Goal: Task Accomplishment & Management: Use online tool/utility

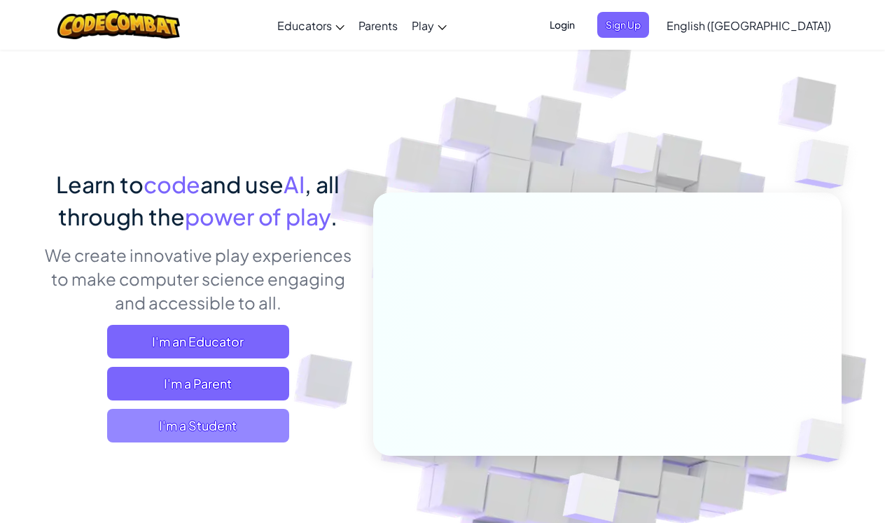
click at [218, 428] on span "I'm a Student" at bounding box center [198, 426] width 182 height 34
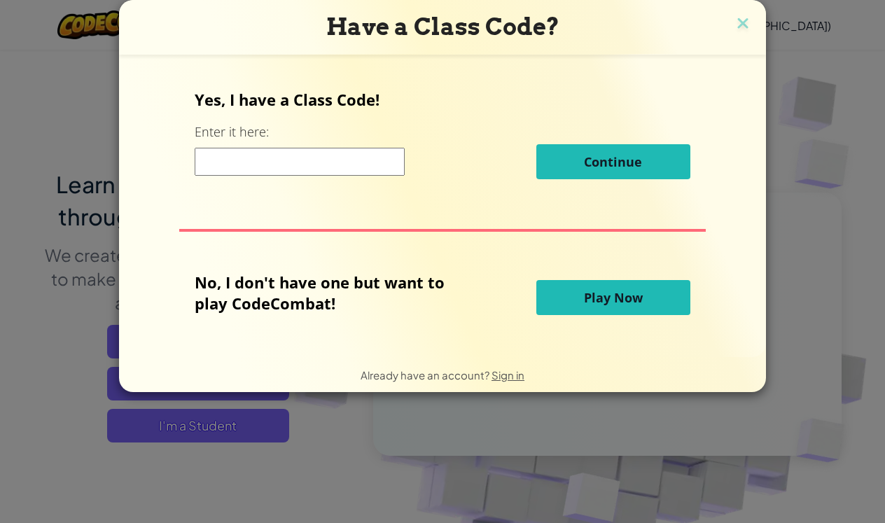
click at [317, 154] on input at bounding box center [300, 162] width 210 height 28
click at [563, 303] on button "Play Now" at bounding box center [613, 297] width 154 height 35
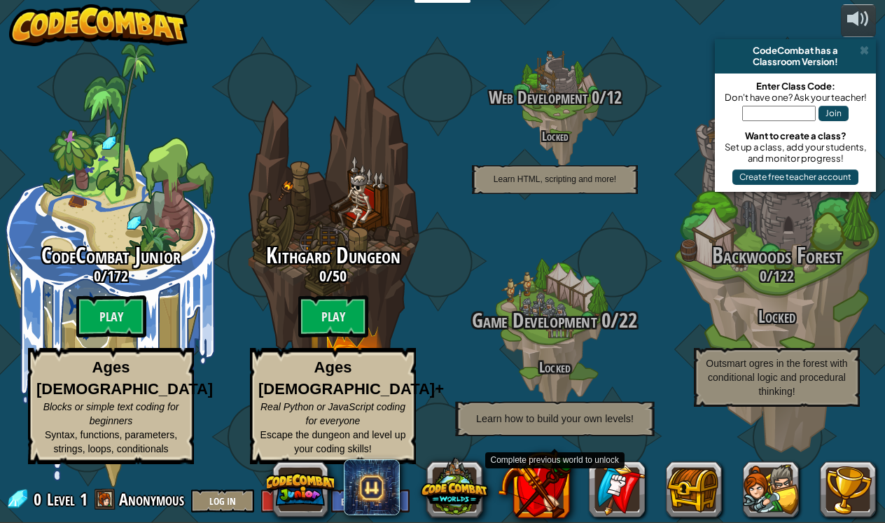
scroll to position [1, 0]
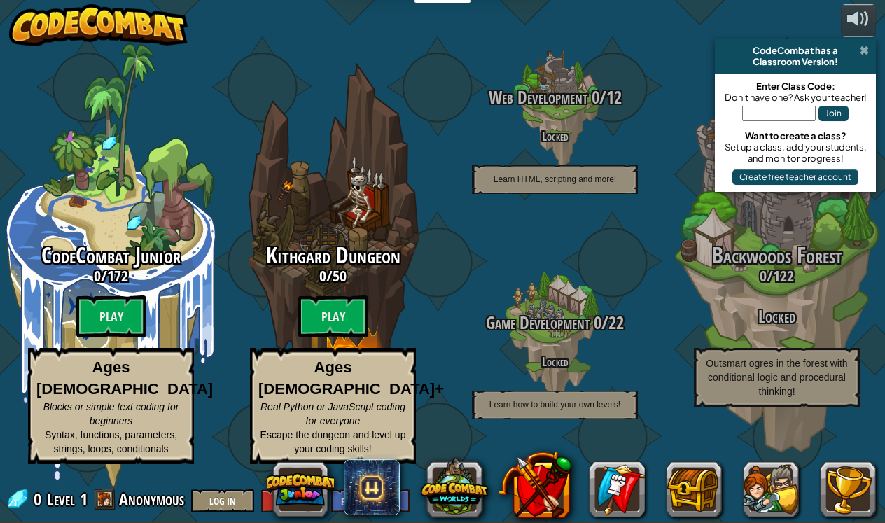
click at [861, 52] on span at bounding box center [864, 50] width 9 height 11
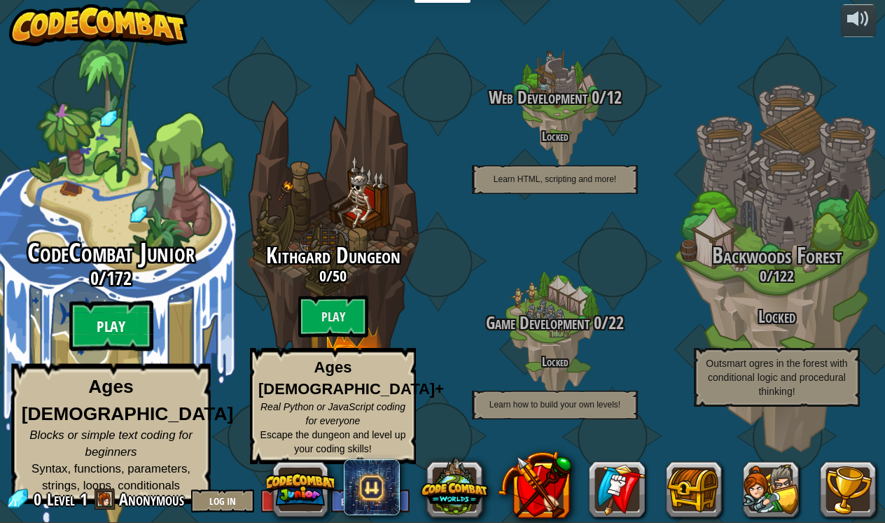
click at [116, 348] on btn "Play" at bounding box center [111, 326] width 84 height 50
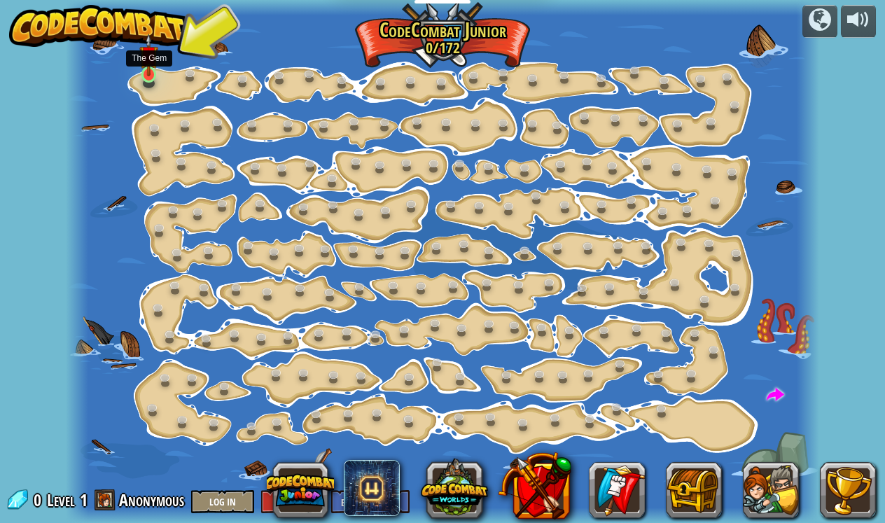
click at [148, 79] on link at bounding box center [151, 76] width 28 height 28
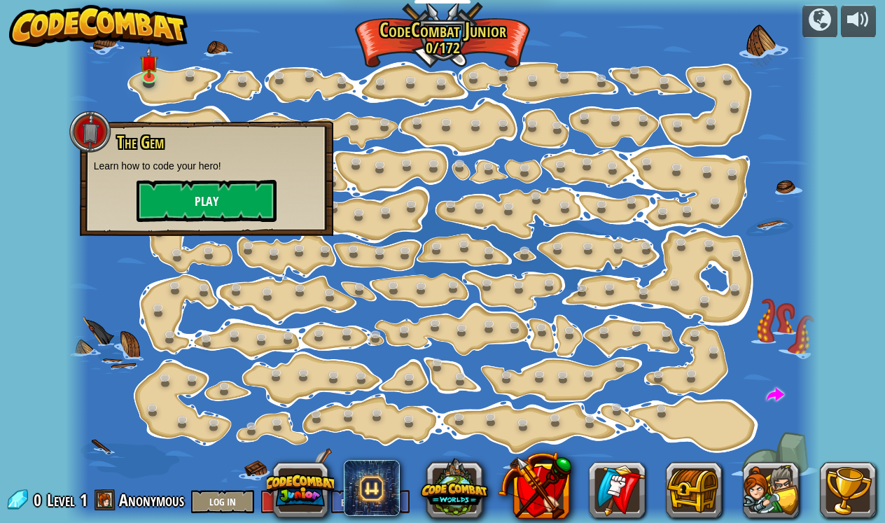
click at [209, 204] on button "Play" at bounding box center [207, 201] width 140 height 42
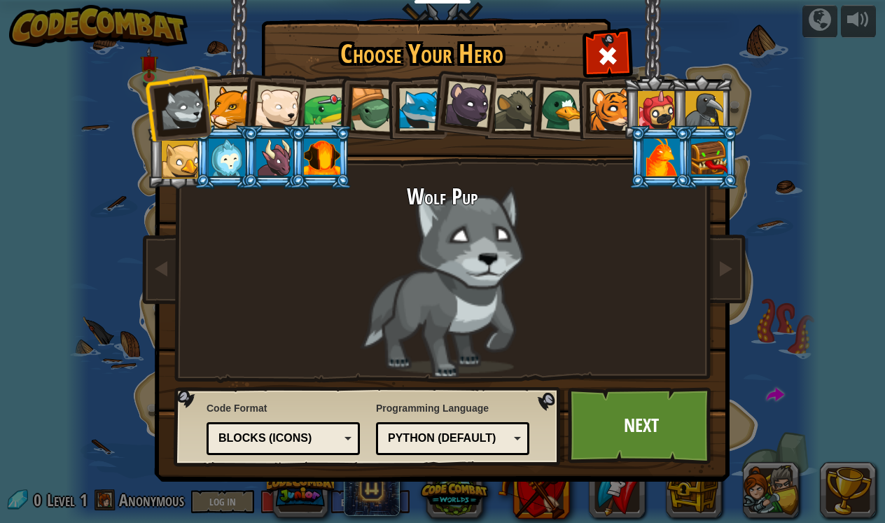
click at [549, 125] on div at bounding box center [564, 110] width 46 height 46
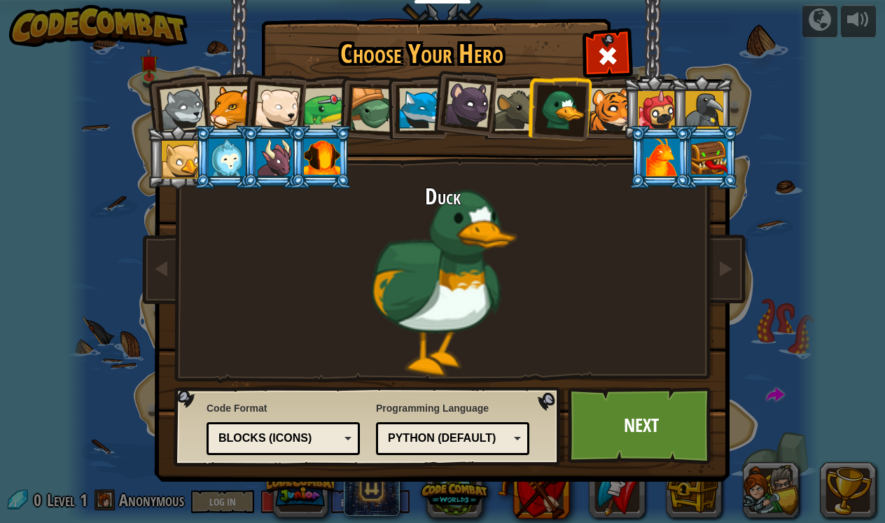
click at [419, 446] on div "Python (Default)" at bounding box center [452, 439] width 135 height 22
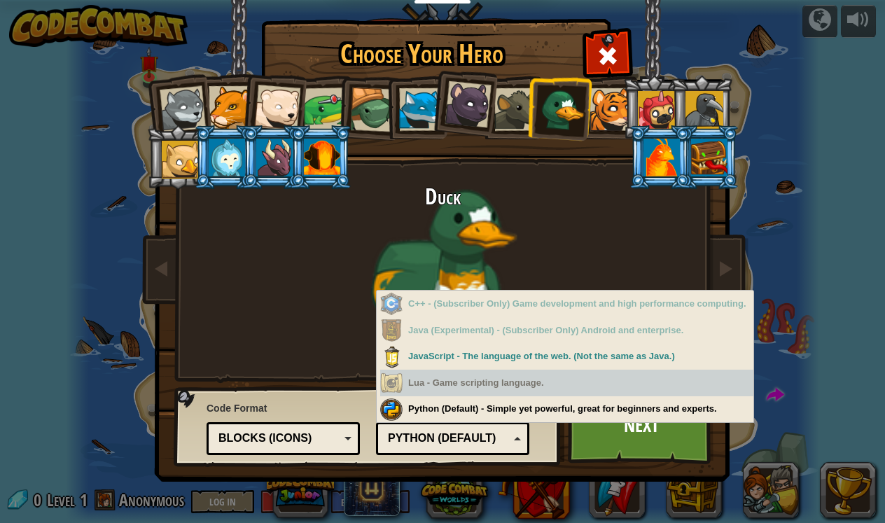
click at [445, 386] on div "Lua - Game scripting language." at bounding box center [566, 383] width 373 height 27
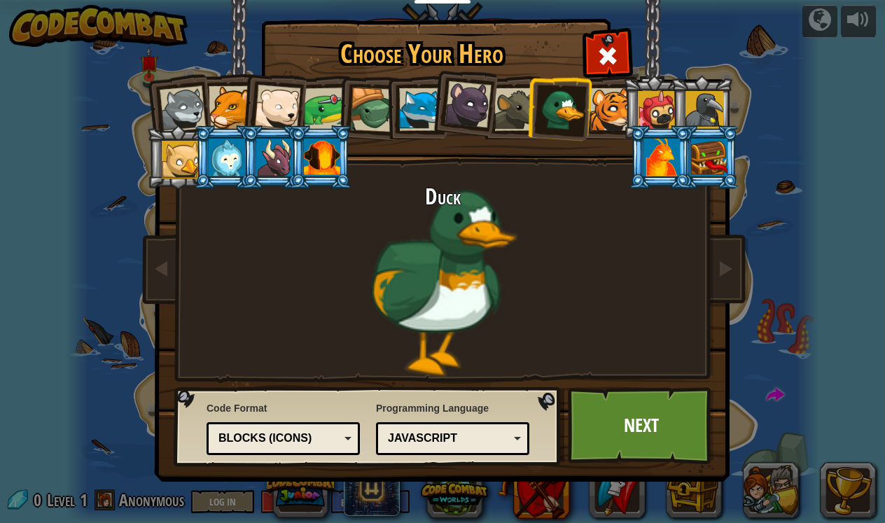
click at [321, 429] on div "Blocks (Icons)" at bounding box center [283, 439] width 135 height 22
click at [644, 413] on link "Next" at bounding box center [641, 425] width 146 height 77
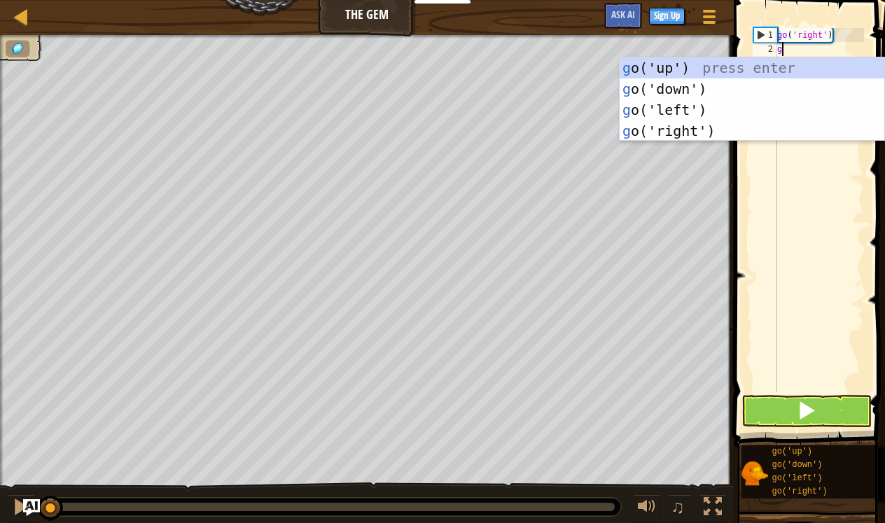
scroll to position [6, 0]
type textarea "go"
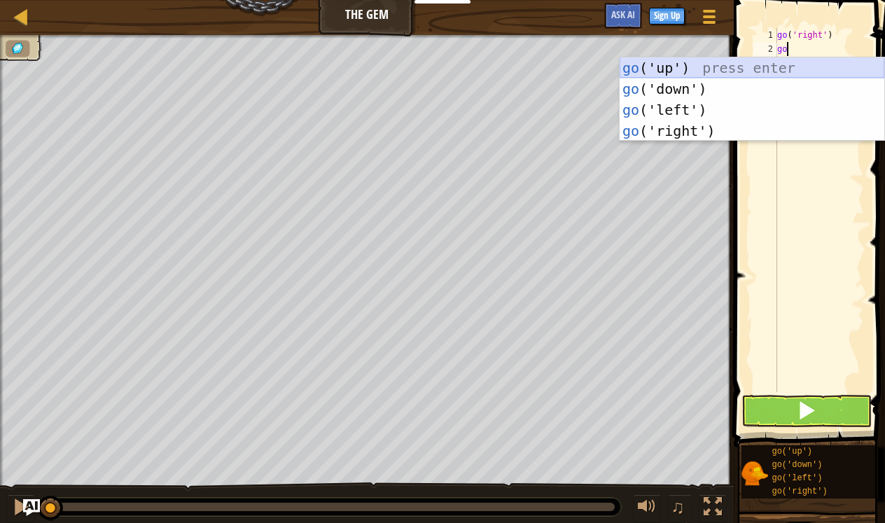
click at [753, 67] on div "go ('up') press enter go ('down') press enter go ('left') press enter go ('righ…" at bounding box center [752, 120] width 265 height 126
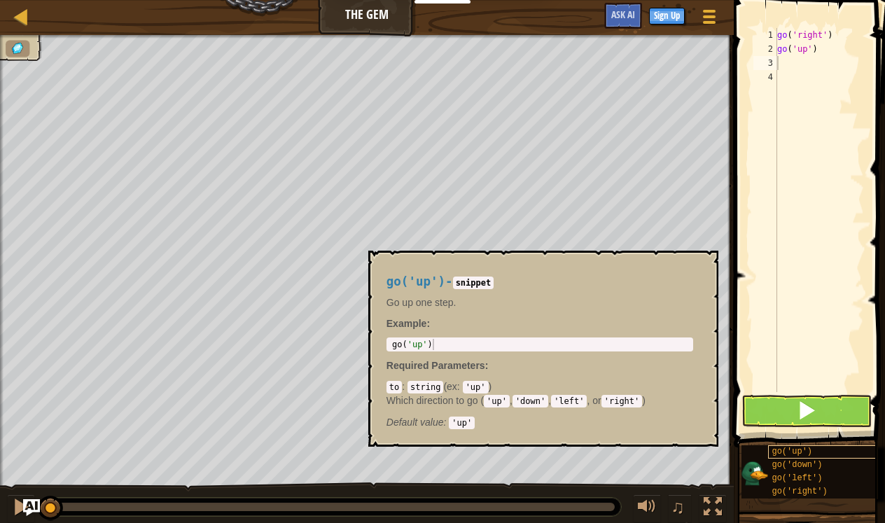
click at [787, 419] on button at bounding box center [807, 411] width 130 height 32
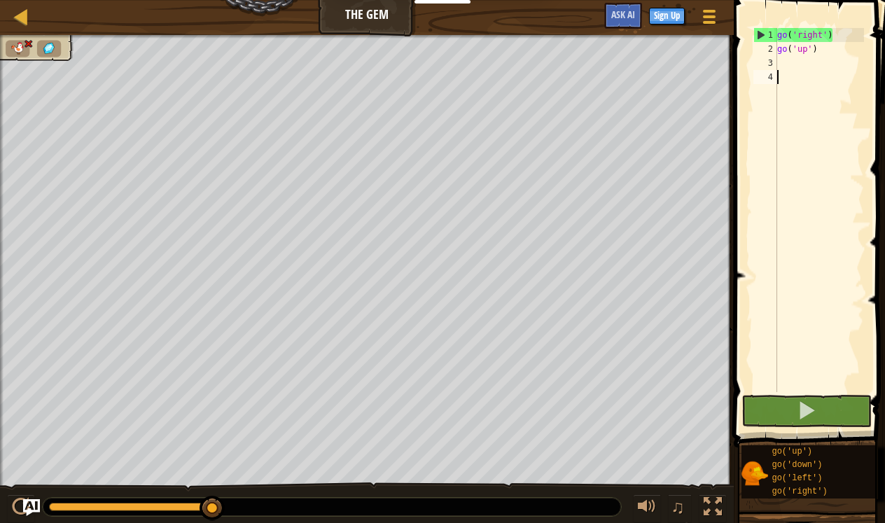
click at [812, 70] on div "go ( 'right' ) go ( 'up' )" at bounding box center [820, 224] width 90 height 392
click at [809, 53] on div "go ( 'right' ) go ( 'up' )" at bounding box center [820, 224] width 90 height 392
type textarea "go('up')"
click at [804, 60] on div "go ( 'right' ) go ( 'up' )" at bounding box center [820, 224] width 90 height 392
click at [764, 40] on div "1" at bounding box center [765, 35] width 23 height 14
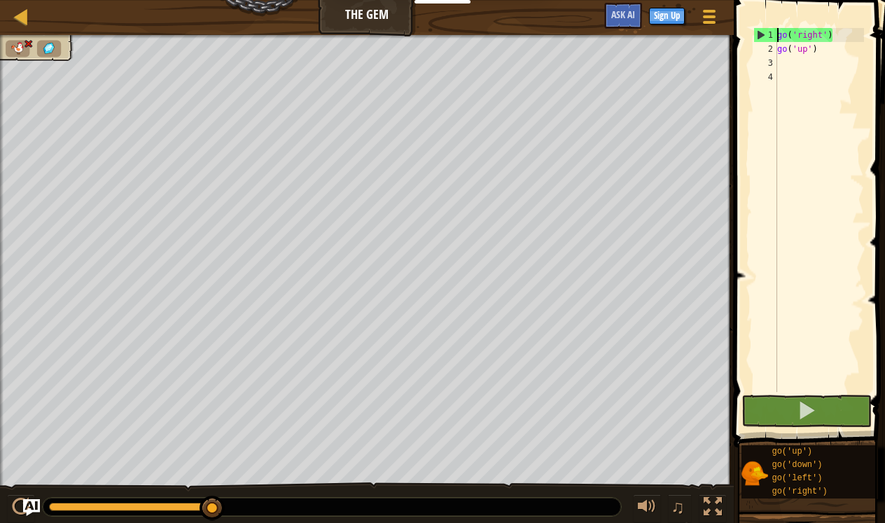
click at [763, 36] on div "1" at bounding box center [765, 35] width 23 height 14
click at [755, 32] on div "1" at bounding box center [765, 35] width 23 height 14
type textarea "go('right')"
click at [796, 68] on div "go ( 'right' ) go ( 'up' )" at bounding box center [820, 224] width 90 height 392
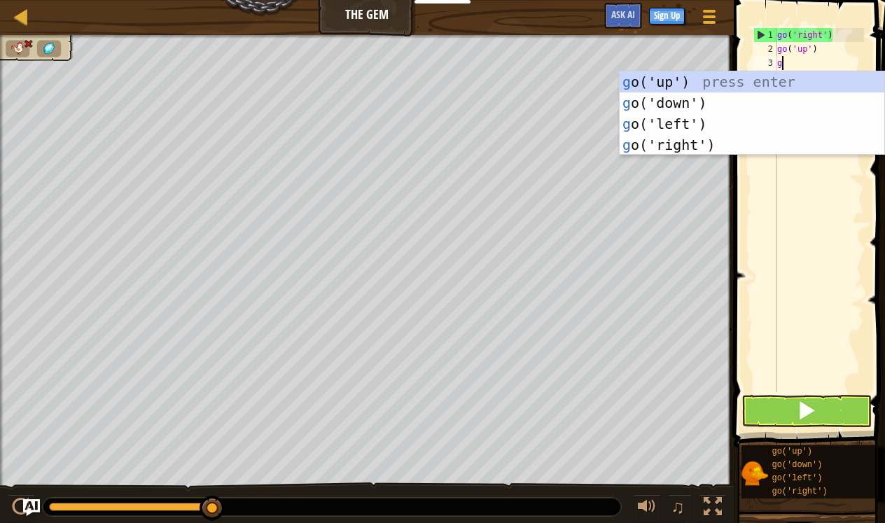
type textarea "go"
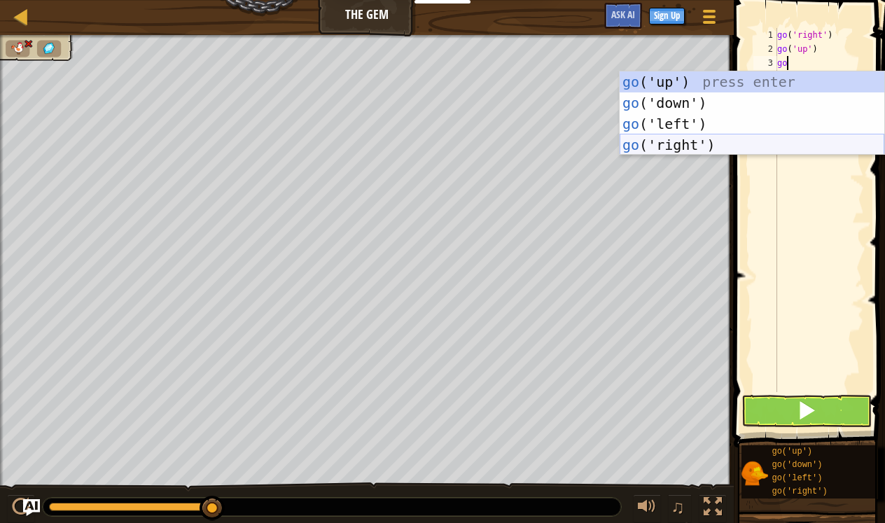
click at [736, 143] on div "go ('up') press enter go ('down') press enter go ('left') press enter go ('righ…" at bounding box center [752, 134] width 265 height 126
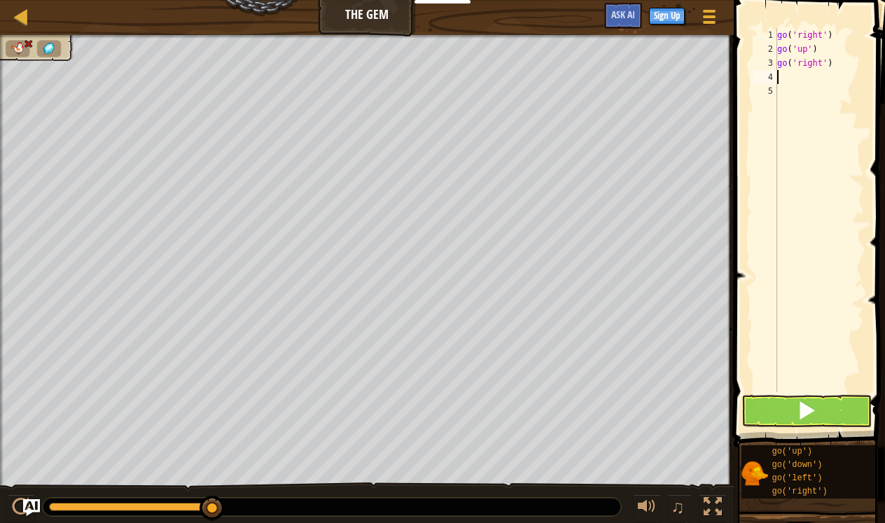
type textarea "go"
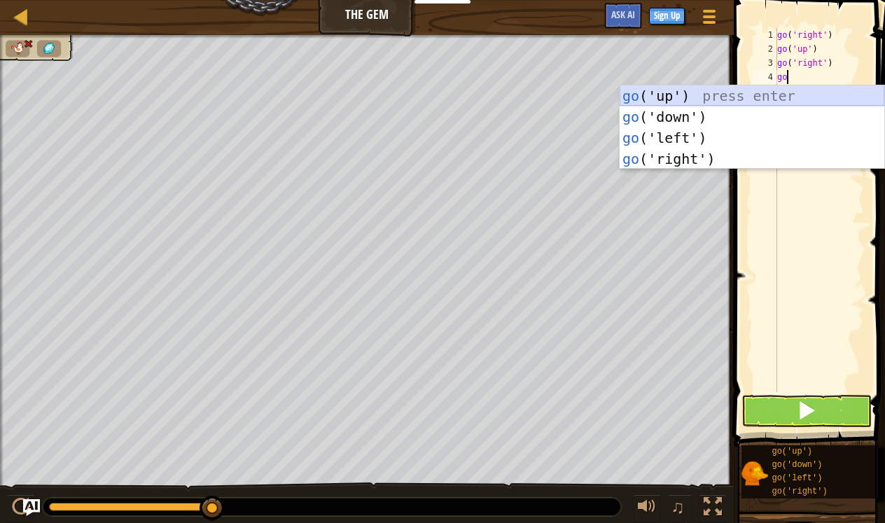
click at [749, 92] on div "go ('up') press enter go ('down') press enter go ('left') press enter go ('righ…" at bounding box center [752, 148] width 265 height 126
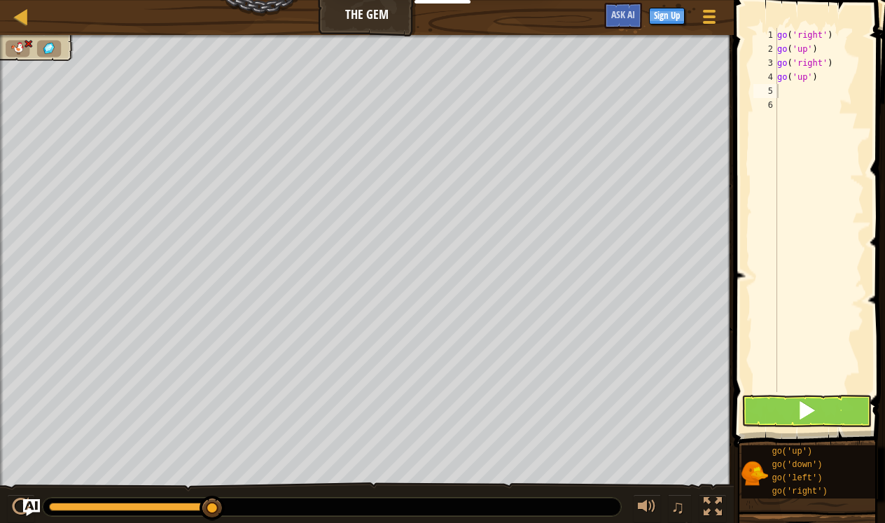
click at [787, 411] on button at bounding box center [807, 411] width 130 height 32
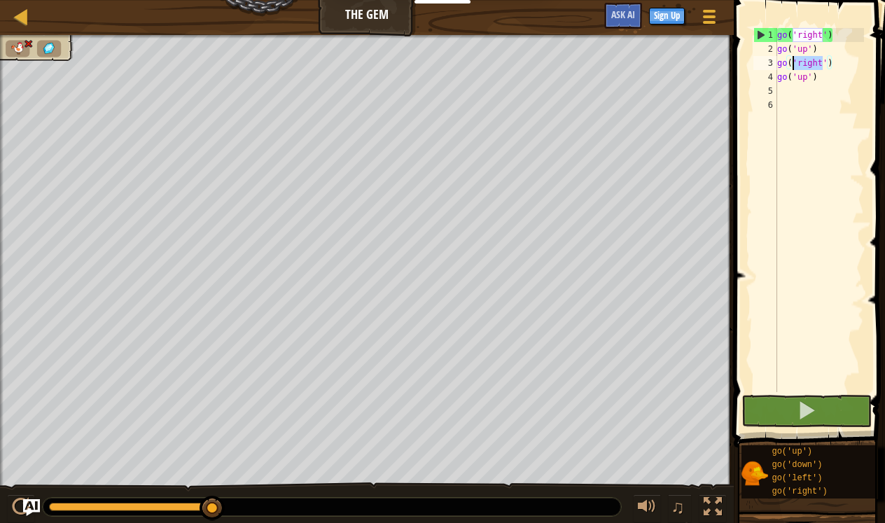
drag, startPoint x: 823, startPoint y: 63, endPoint x: 790, endPoint y: 57, distance: 33.5
click at [790, 57] on div "go ( 'right' ) go ( 'up' ) go ( 'right' ) go ( 'up' )" at bounding box center [820, 224] width 90 height 392
drag, startPoint x: 838, startPoint y: 35, endPoint x: 704, endPoint y: 31, distance: 133.8
click at [704, 30] on div "Map The Gem Game Menu Sign Up Ask AI 1 הההההההההההההההההההההההההההההההההההההההה…" at bounding box center [442, 261] width 885 height 523
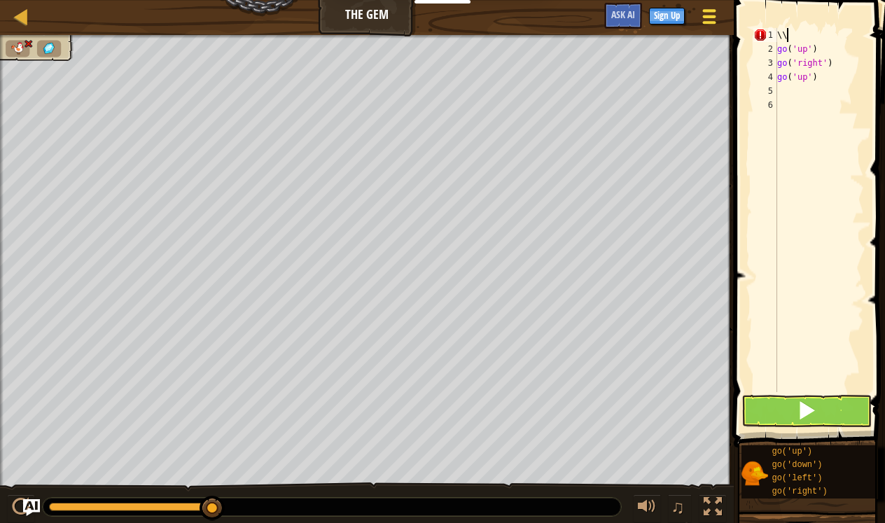
type textarea "\"
drag, startPoint x: 807, startPoint y: 96, endPoint x: 765, endPoint y: 25, distance: 82.3
click at [765, 25] on div "1 2 3 4 5 6 go ( 'up' ) go ( 'right' ) go ( 'up' ) הההההההההההההההההההההההההההה…" at bounding box center [807, 251] width 155 height 489
type textarea "go('up')"
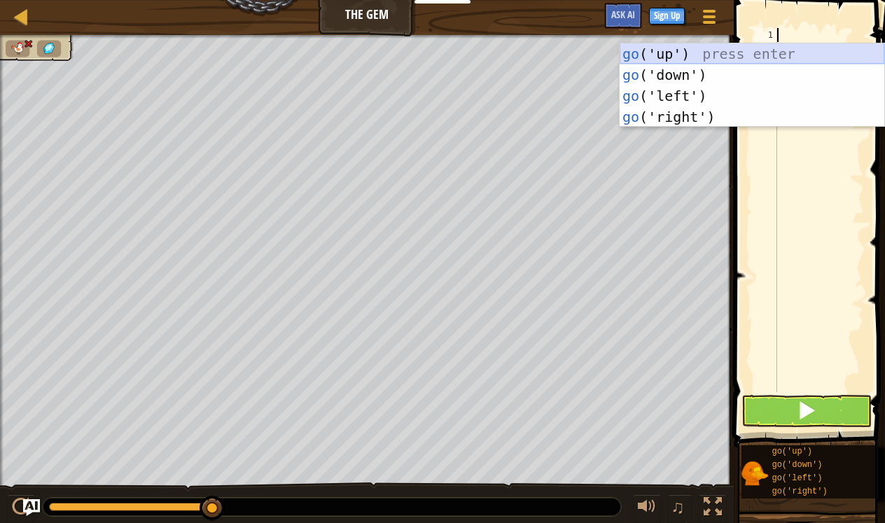
type textarea "go"
click at [716, 49] on div "go ('up') press enter go ('down') press enter go ('left') press enter go ('righ…" at bounding box center [752, 106] width 265 height 126
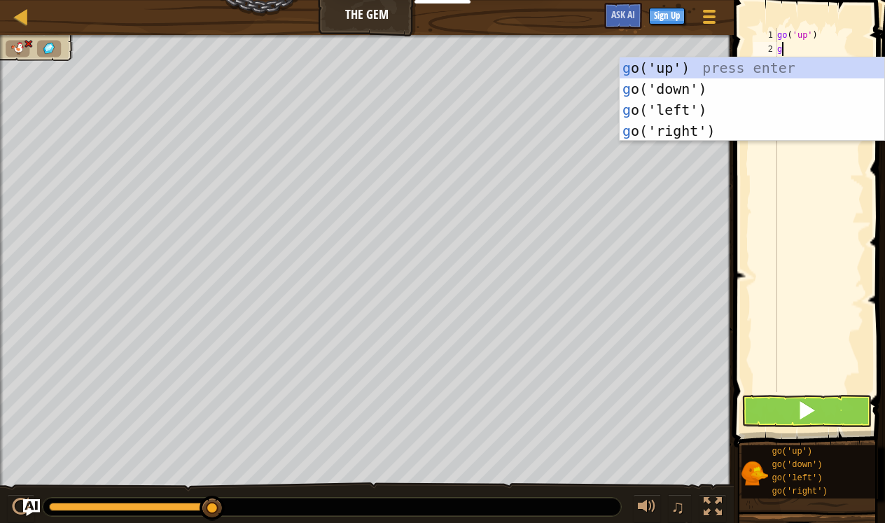
type textarea "go"
click at [730, 111] on div "go ('up') press enter go ('down') press enter go ('left') press enter go ('righ…" at bounding box center [752, 120] width 265 height 126
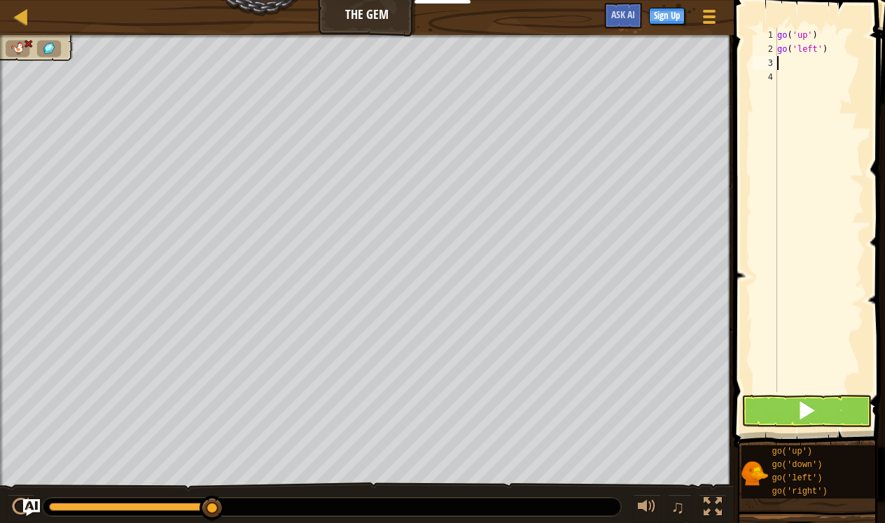
type textarea "go"
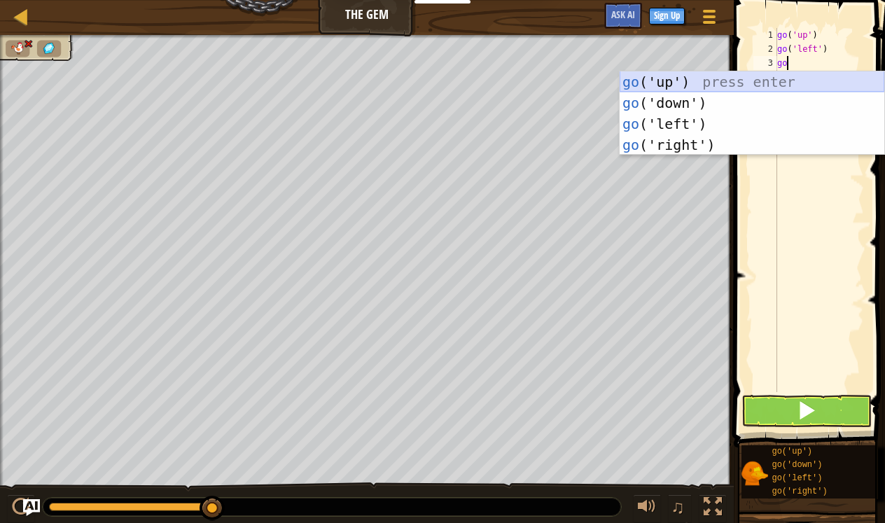
click at [713, 81] on div "go ('up') press enter go ('down') press enter go ('left') press enter go ('righ…" at bounding box center [752, 134] width 265 height 126
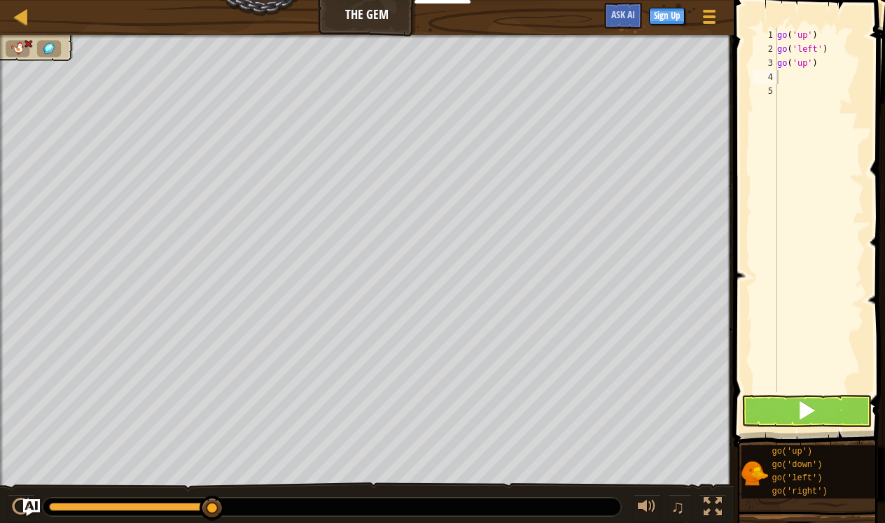
click at [795, 419] on button at bounding box center [807, 411] width 130 height 32
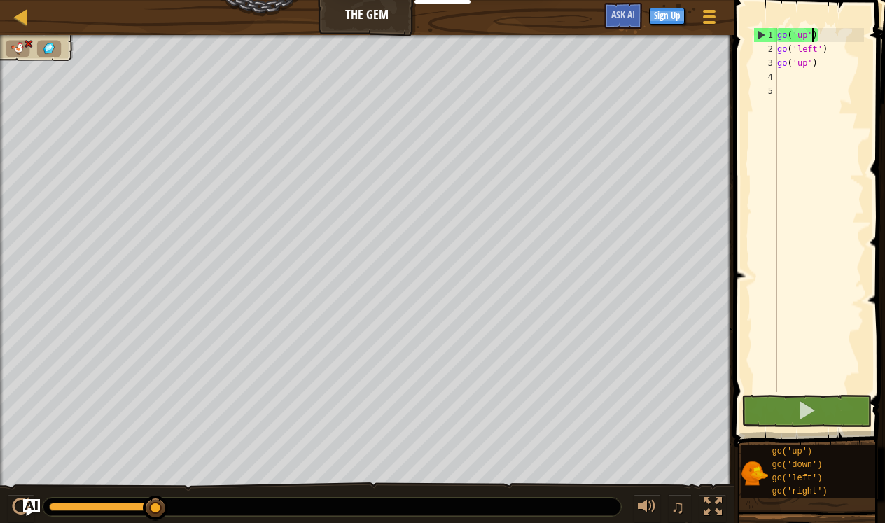
click at [811, 31] on div "go ( 'up' ) go ( 'left' ) go ( 'up' )" at bounding box center [820, 224] width 90 height 392
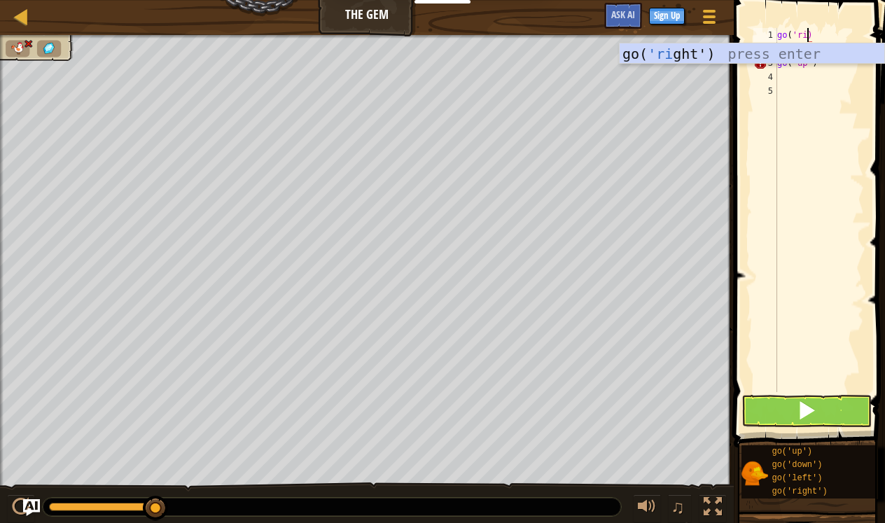
scroll to position [6, 4]
click at [783, 53] on div "go( 'right' ) press enter" at bounding box center [752, 74] width 265 height 63
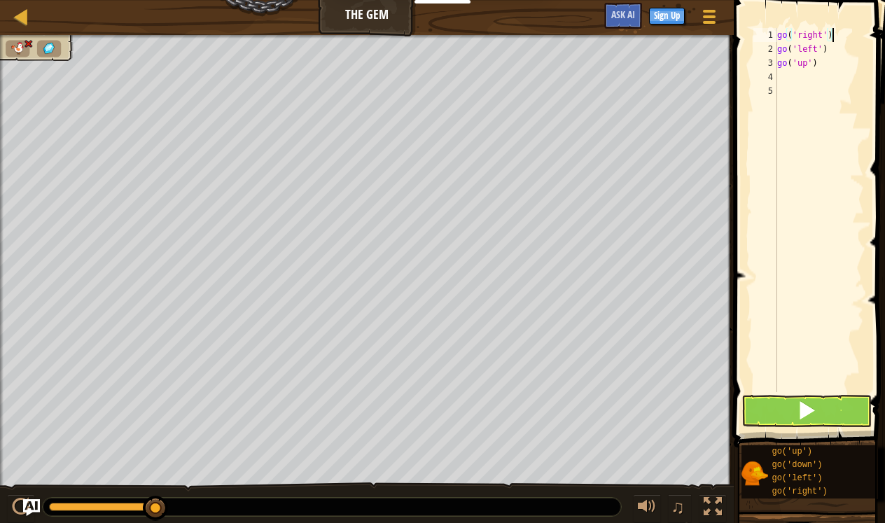
click at [786, 427] on span at bounding box center [811, 203] width 162 height 489
click at [779, 408] on button at bounding box center [807, 411] width 130 height 32
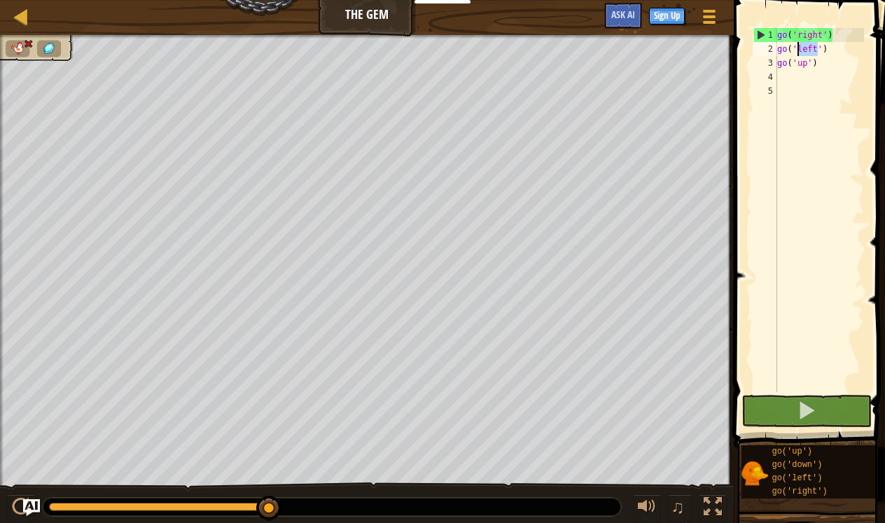
drag, startPoint x: 818, startPoint y: 50, endPoint x: 798, endPoint y: 53, distance: 20.4
click at [798, 53] on div "go ( 'right' ) go ( 'left' ) go ( 'up' )" at bounding box center [820, 224] width 90 height 392
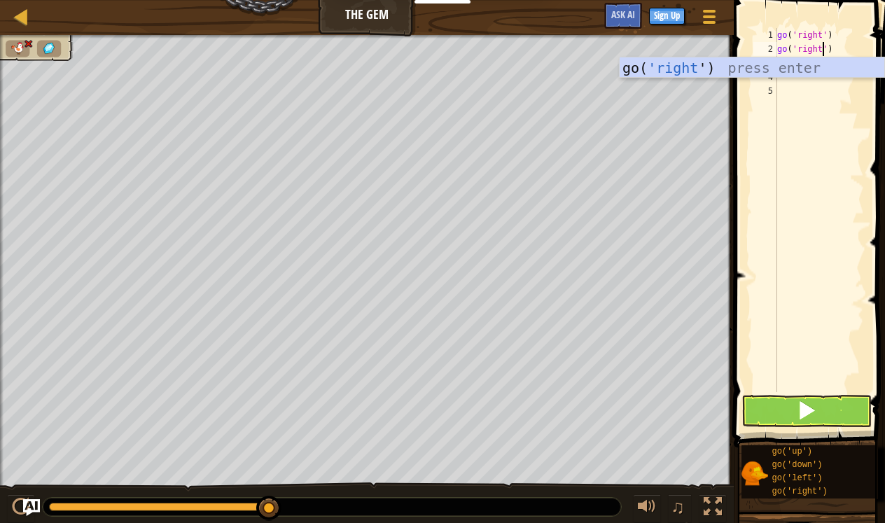
click at [783, 411] on button at bounding box center [807, 411] width 130 height 32
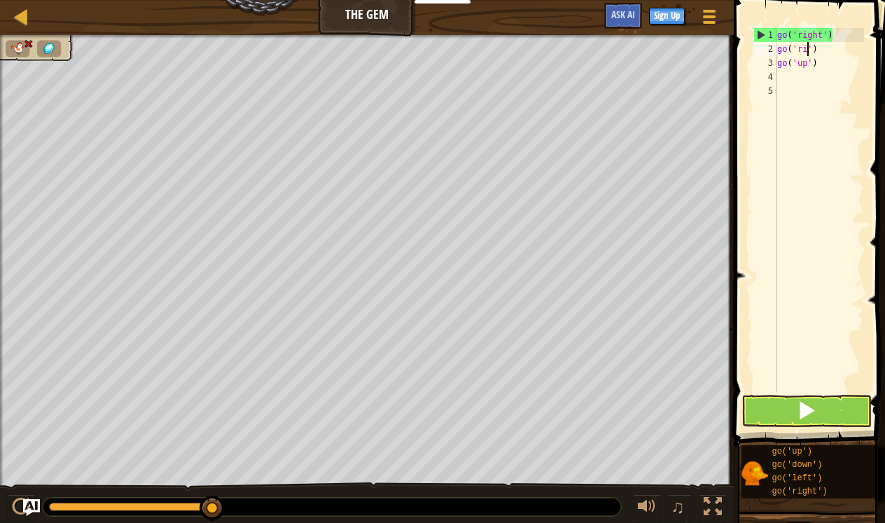
scroll to position [6, 2]
click at [844, 419] on button at bounding box center [807, 411] width 130 height 32
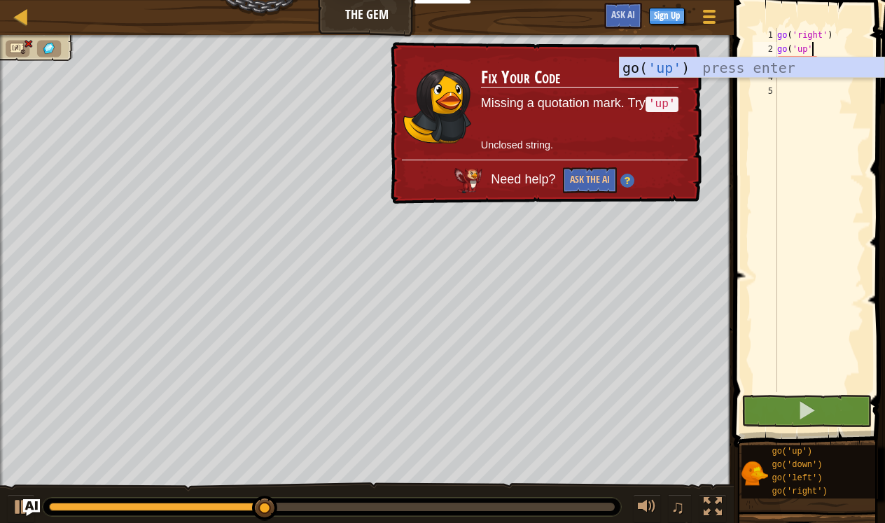
type textarea "go('up')"
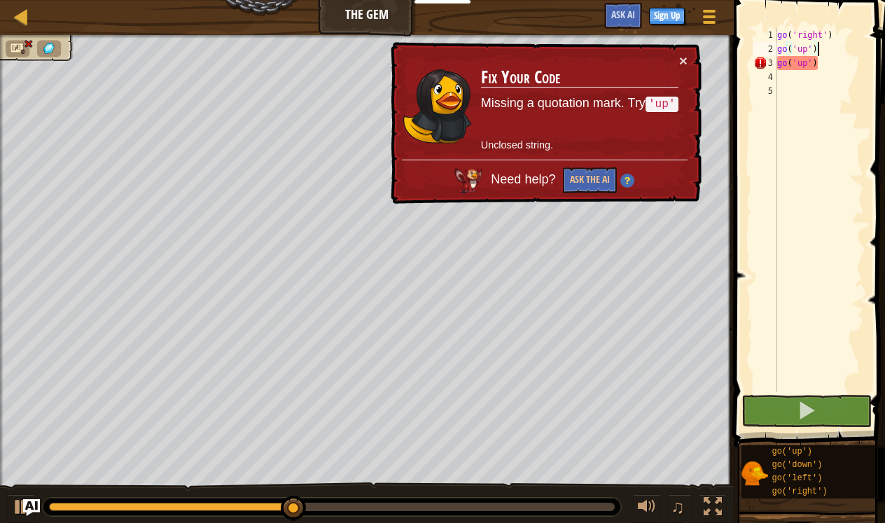
scroll to position [6, 0]
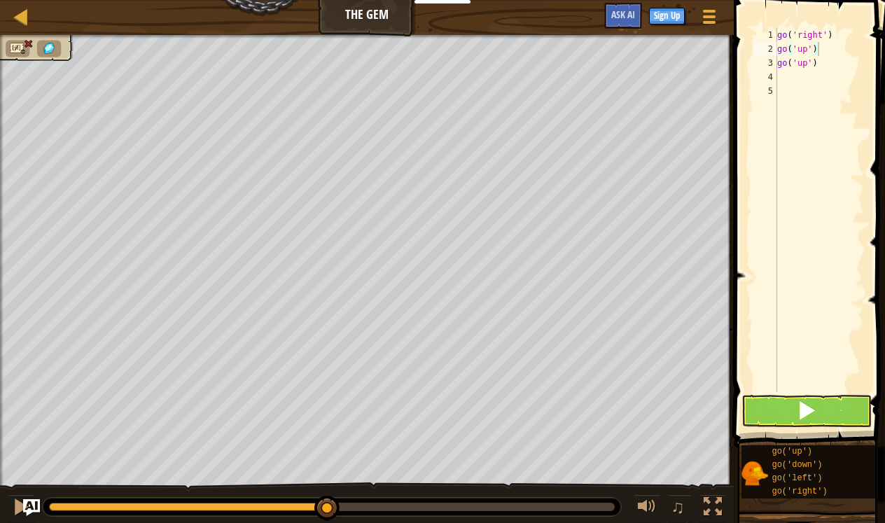
click at [780, 415] on button at bounding box center [807, 411] width 130 height 32
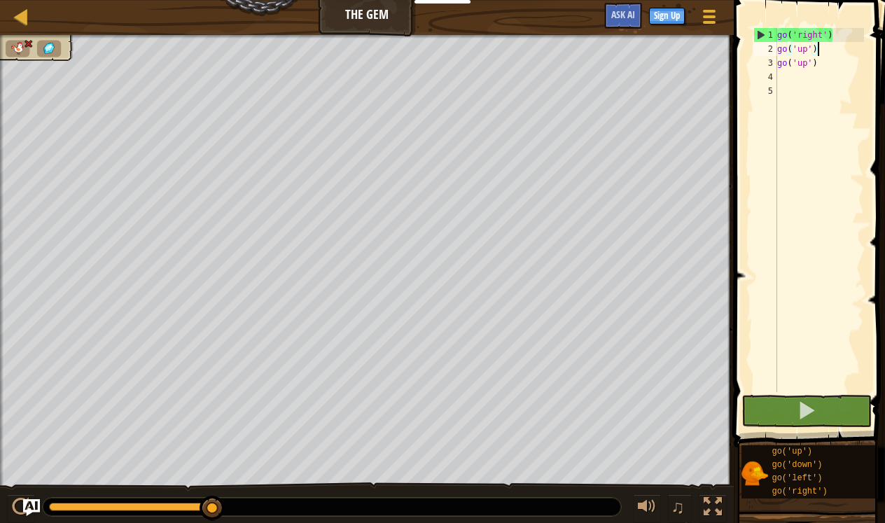
click at [807, 49] on div "go ( 'right' ) go ( 'up' ) go ( 'up' )" at bounding box center [820, 224] width 90 height 392
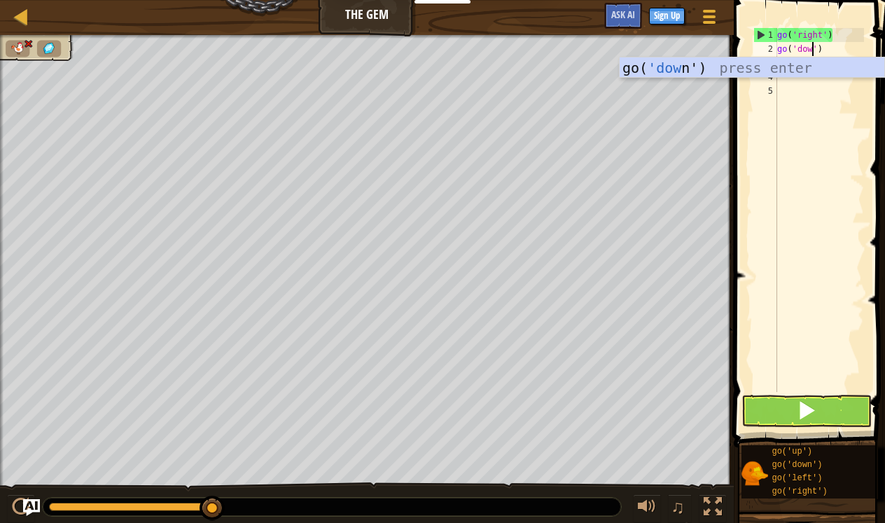
scroll to position [6, 3]
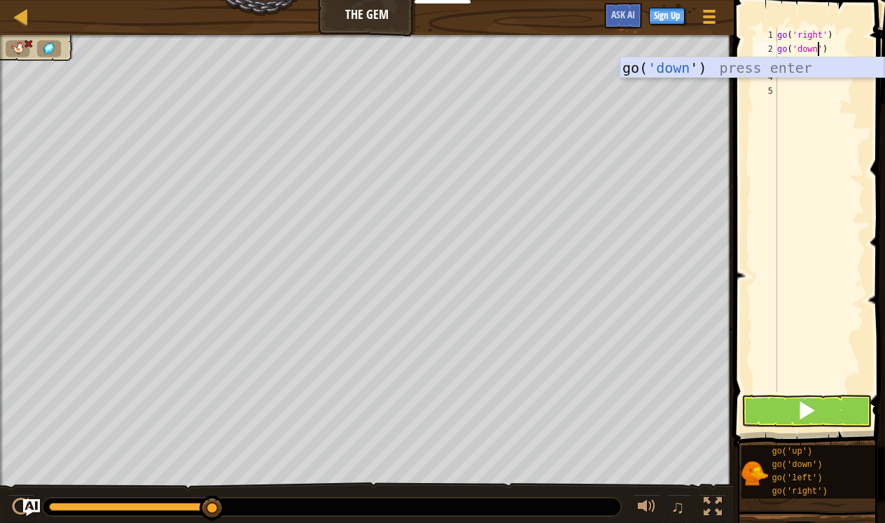
click at [768, 68] on div "go( 'down ') press enter" at bounding box center [752, 88] width 265 height 63
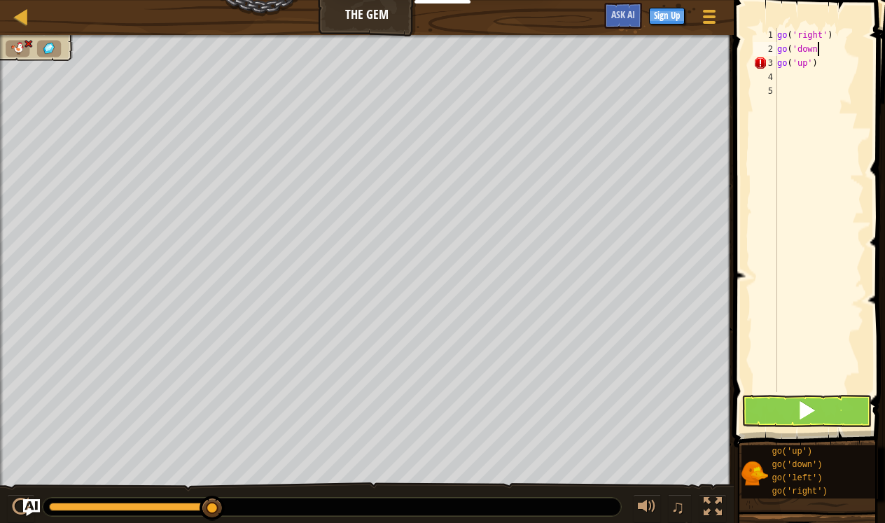
click at [773, 413] on button at bounding box center [807, 411] width 130 height 32
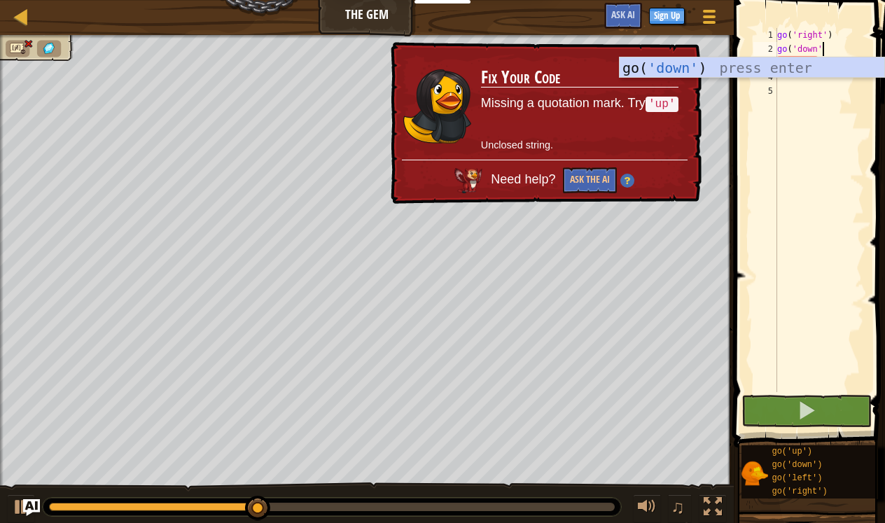
type textarea "go('down')"
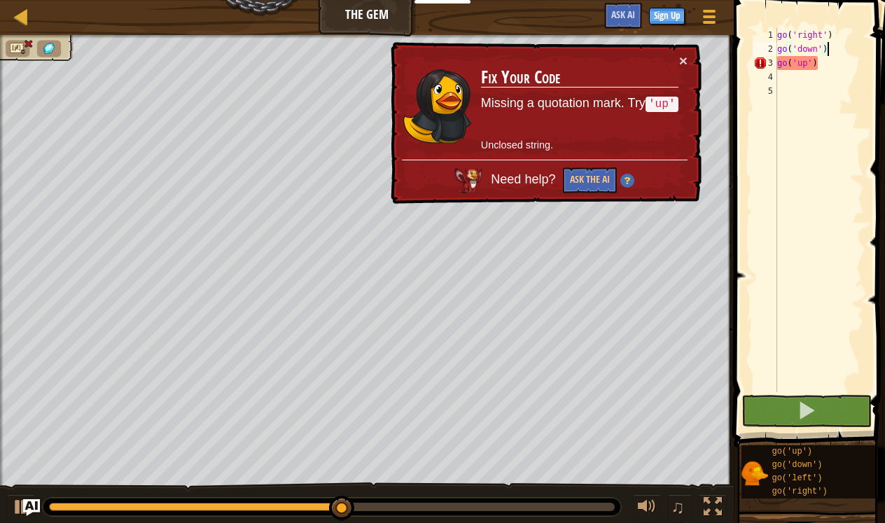
scroll to position [6, 0]
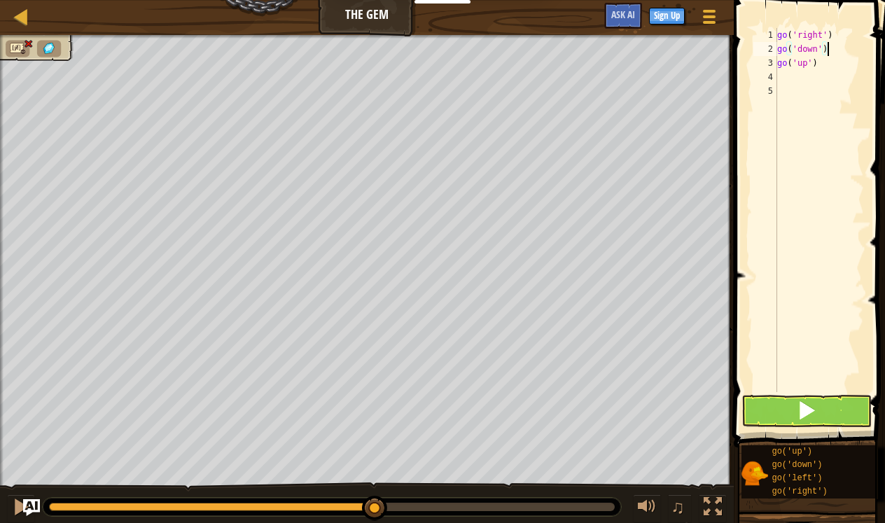
click at [774, 407] on button at bounding box center [807, 411] width 130 height 32
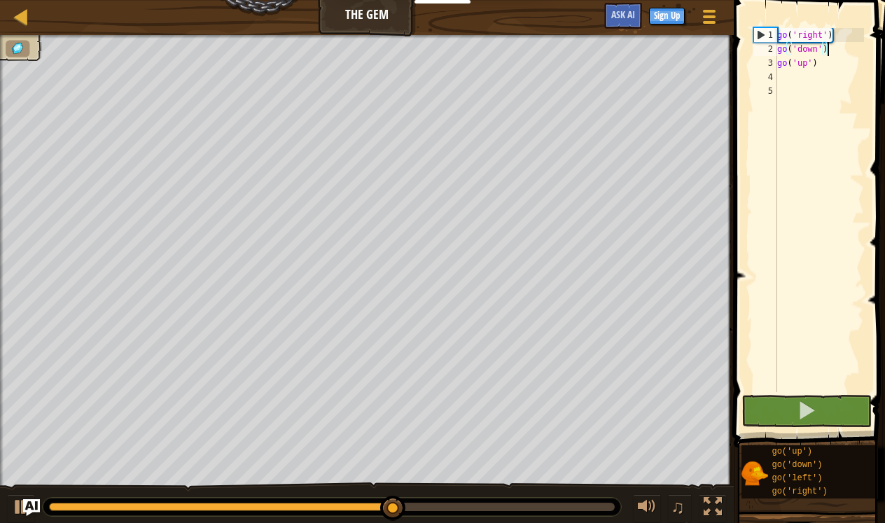
click at [807, 65] on div "go ( 'right' ) go ( 'down' ) go ( 'up' )" at bounding box center [820, 224] width 90 height 392
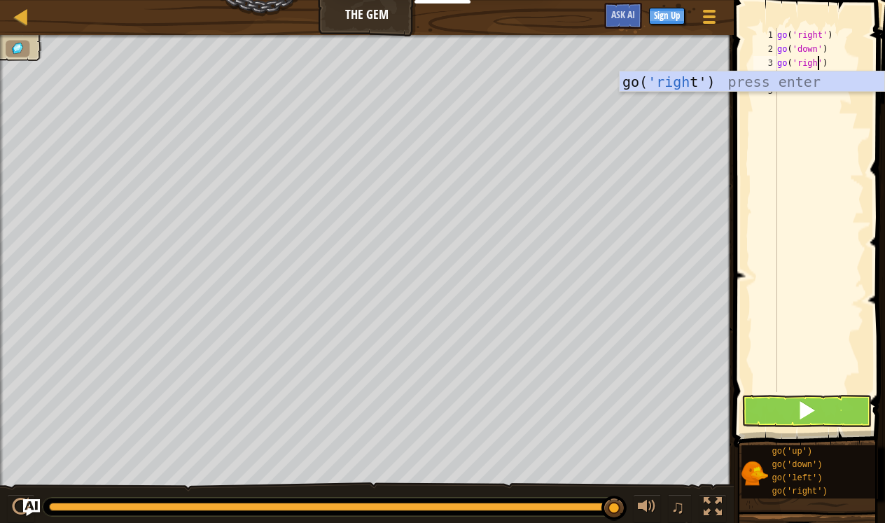
scroll to position [6, 4]
click at [823, 87] on div "go( 'right ') press enter" at bounding box center [752, 102] width 265 height 63
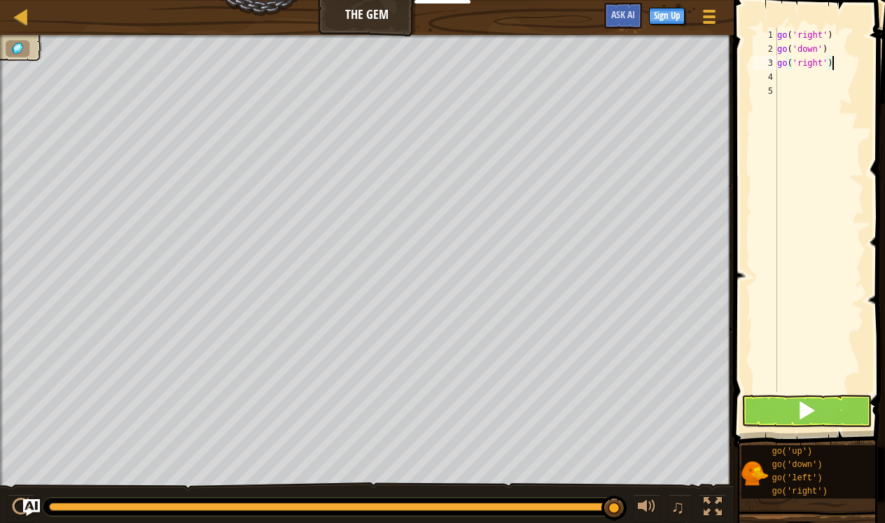
type textarea "go('right')"
click at [777, 405] on button at bounding box center [807, 411] width 130 height 32
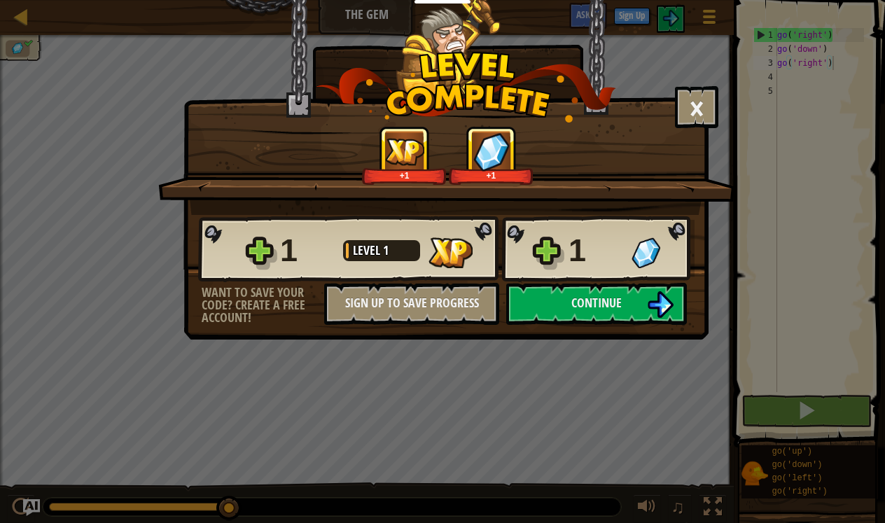
click at [604, 326] on div "× How fun was this level? +1 +1 Reticulating Splines... 1 Level 1 1 Want to sav…" at bounding box center [445, 170] width 525 height 340
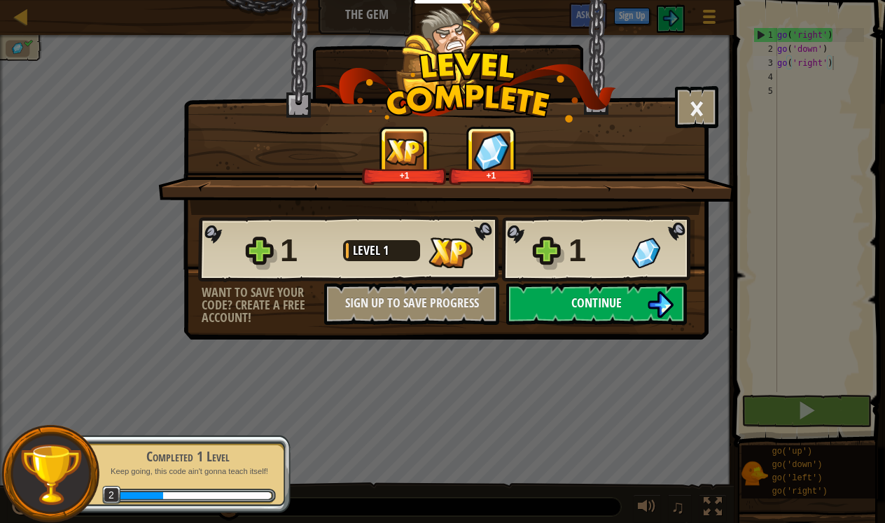
click at [596, 302] on span "Continue" at bounding box center [596, 303] width 50 height 18
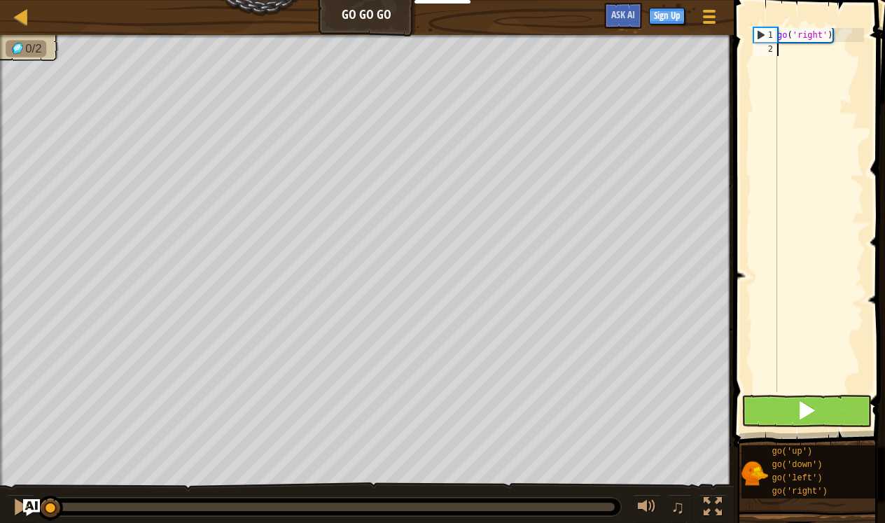
click at [771, 412] on button at bounding box center [807, 411] width 130 height 32
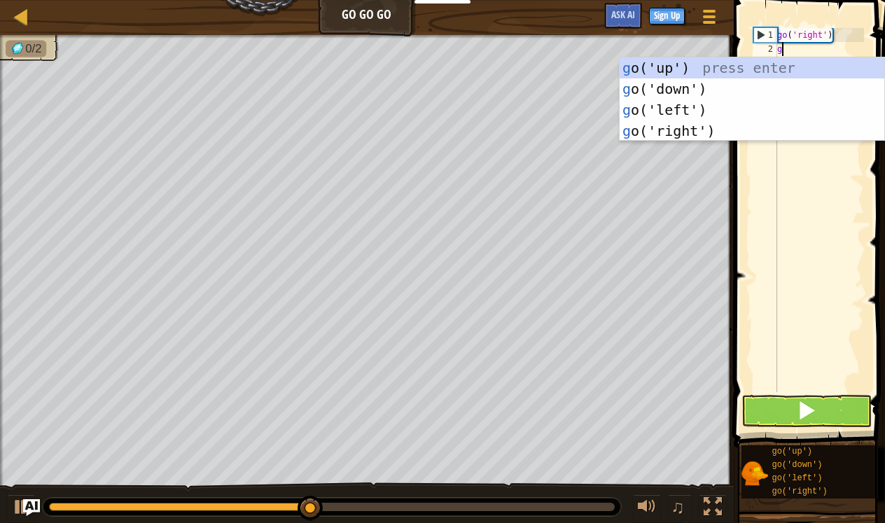
scroll to position [6, 0]
type textarea "go"
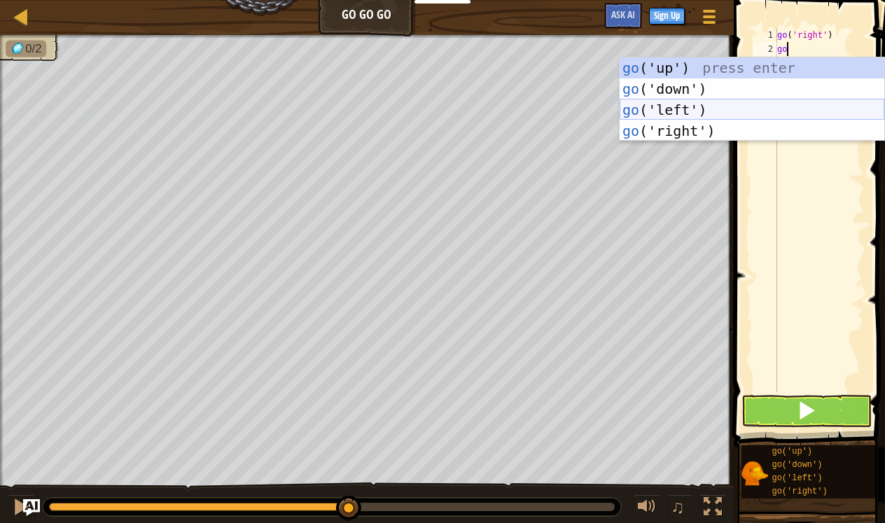
click at [749, 111] on div "go ('up') press enter go ('down') press enter go ('left') press enter go ('righ…" at bounding box center [752, 120] width 265 height 126
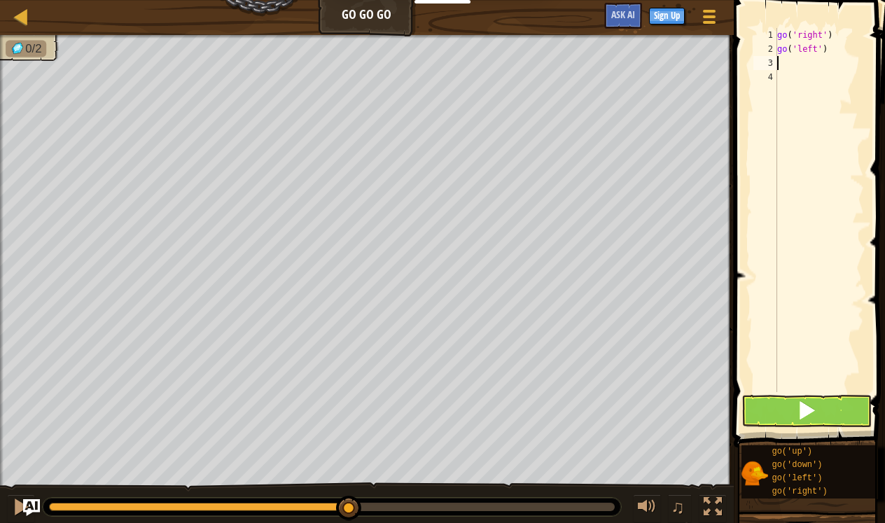
click at [789, 408] on button at bounding box center [807, 411] width 130 height 32
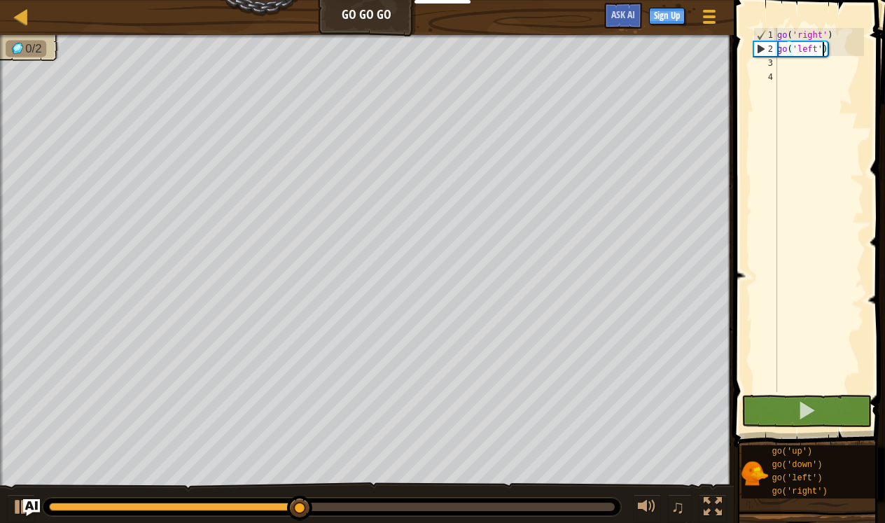
click at [821, 46] on div "go ( 'right' ) go ( 'left' )" at bounding box center [820, 224] width 90 height 392
click at [815, 46] on div "go ( 'right' ) go ( 'left' )" at bounding box center [820, 224] width 90 height 392
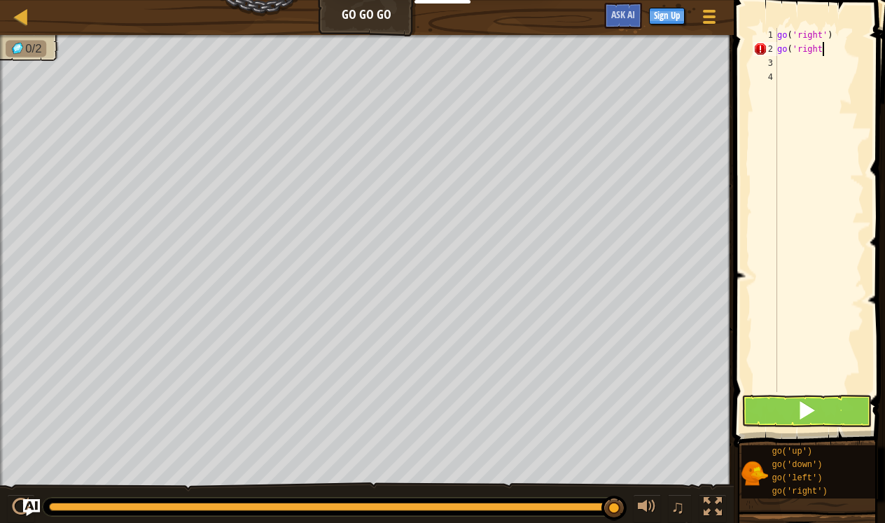
scroll to position [6, 4]
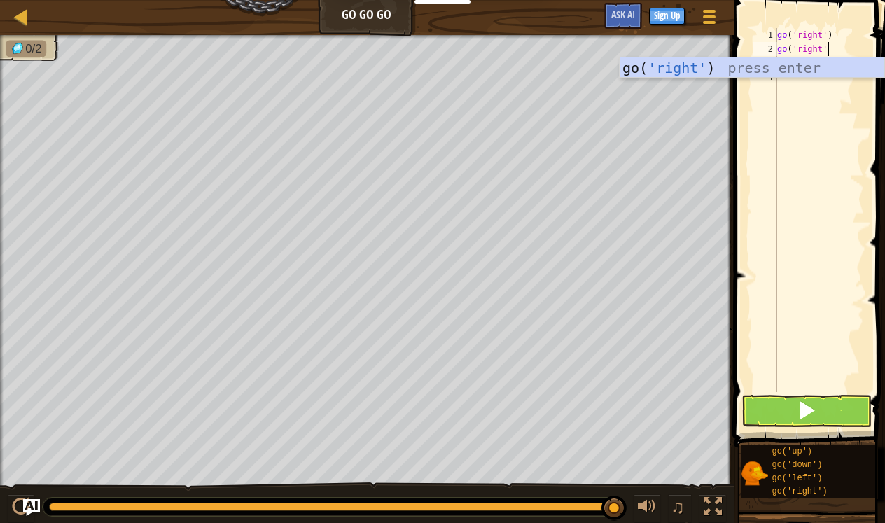
type textarea "go('right')"
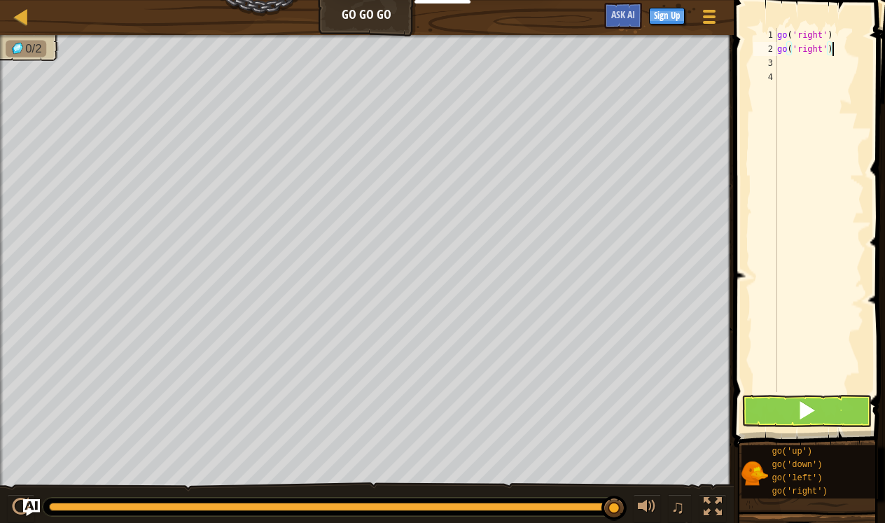
scroll to position [6, 0]
click at [842, 396] on button at bounding box center [807, 411] width 130 height 32
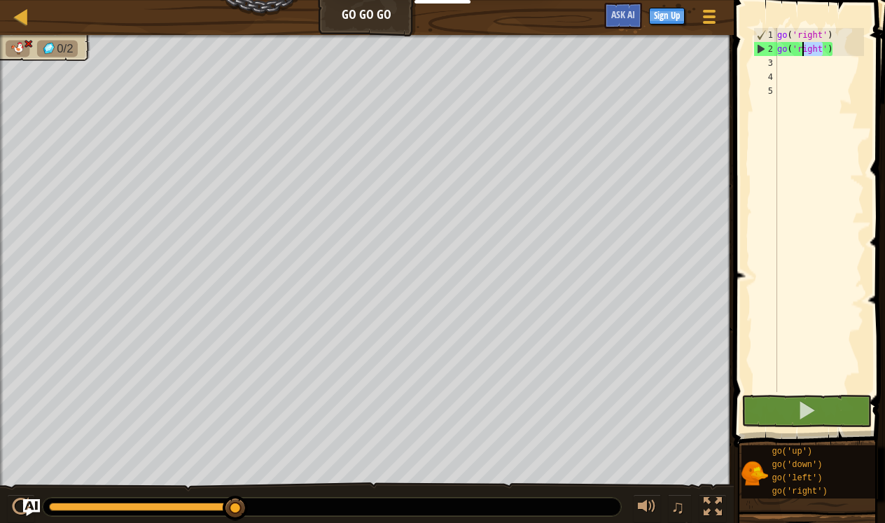
drag, startPoint x: 824, startPoint y: 53, endPoint x: 801, endPoint y: 48, distance: 23.5
click at [801, 48] on div "go ( 'right' ) go ( 'right' )" at bounding box center [820, 224] width 90 height 392
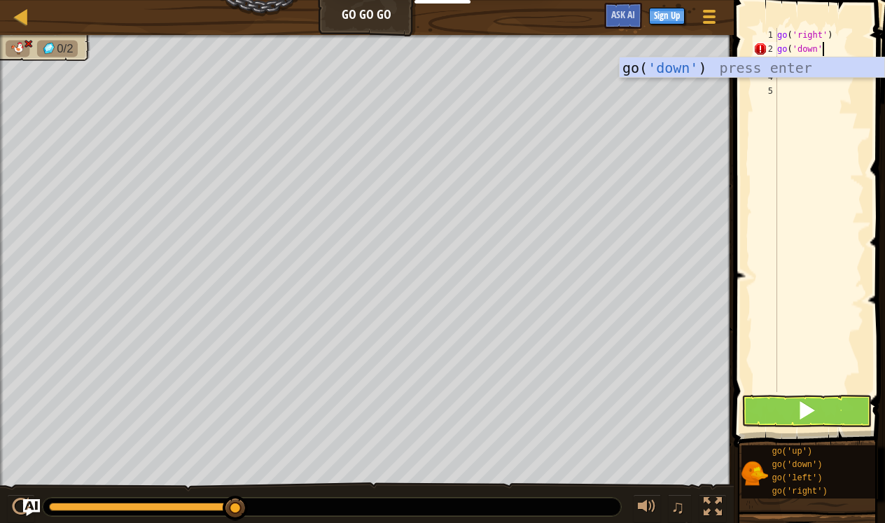
scroll to position [6, 4]
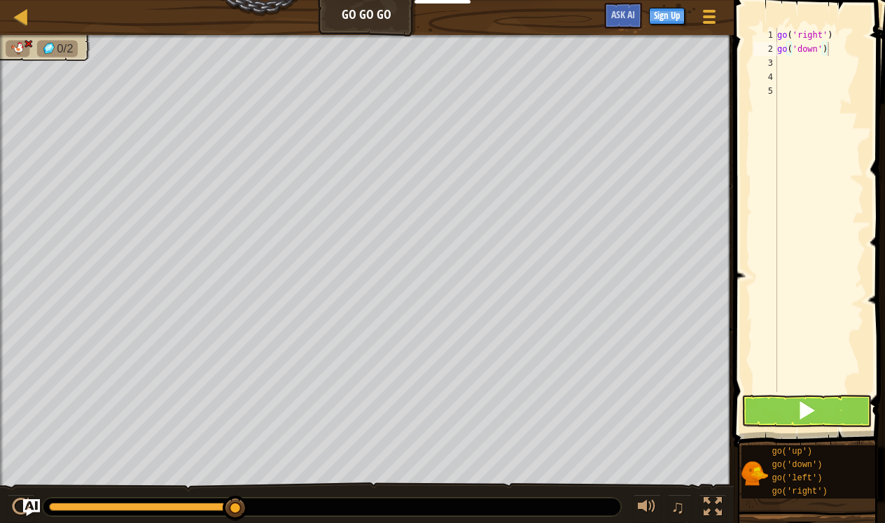
click at [781, 405] on button at bounding box center [807, 411] width 130 height 32
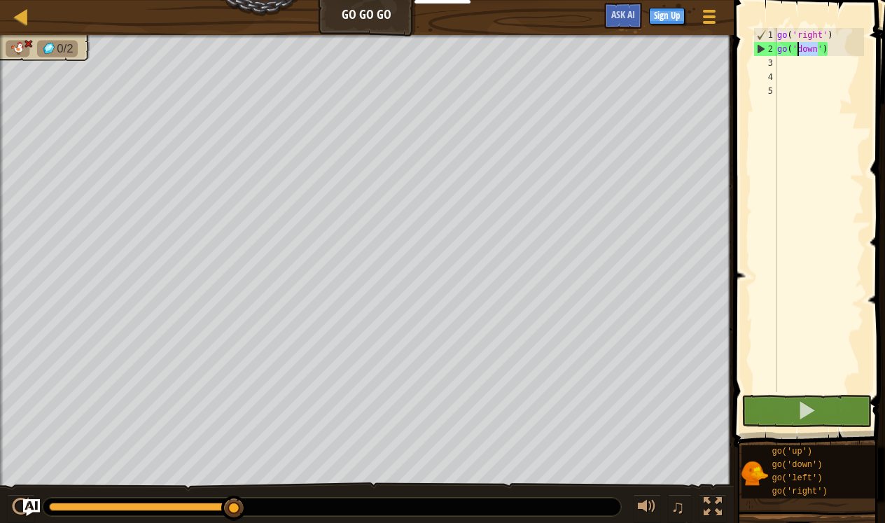
drag, startPoint x: 818, startPoint y: 50, endPoint x: 799, endPoint y: 49, distance: 18.9
click at [799, 49] on div "go ( 'right' ) go ( 'down' )" at bounding box center [820, 224] width 90 height 392
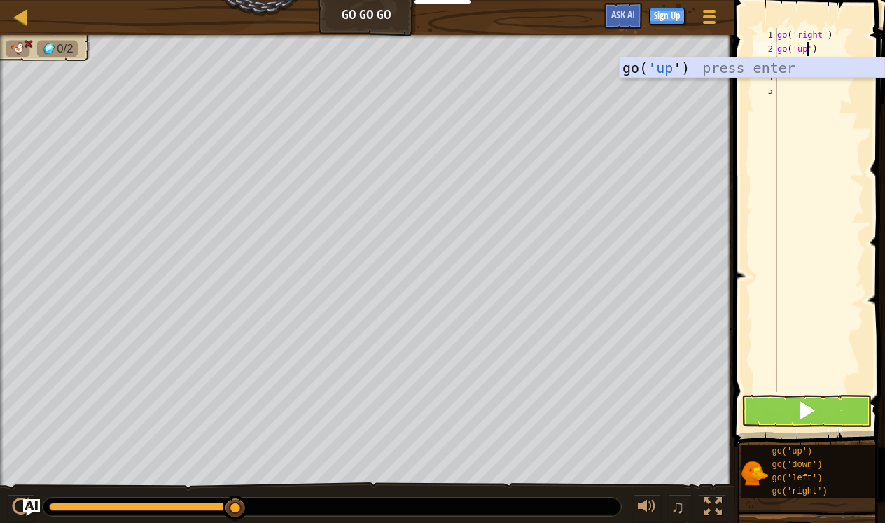
click at [797, 69] on div "go( 'up ') press enter" at bounding box center [752, 88] width 265 height 63
type textarea "go('up')"
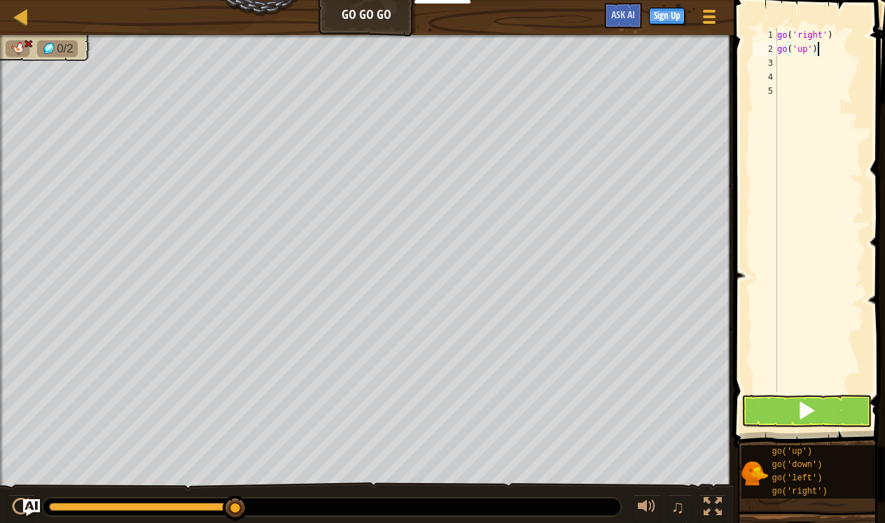
scroll to position [6, 0]
type textarea "g"
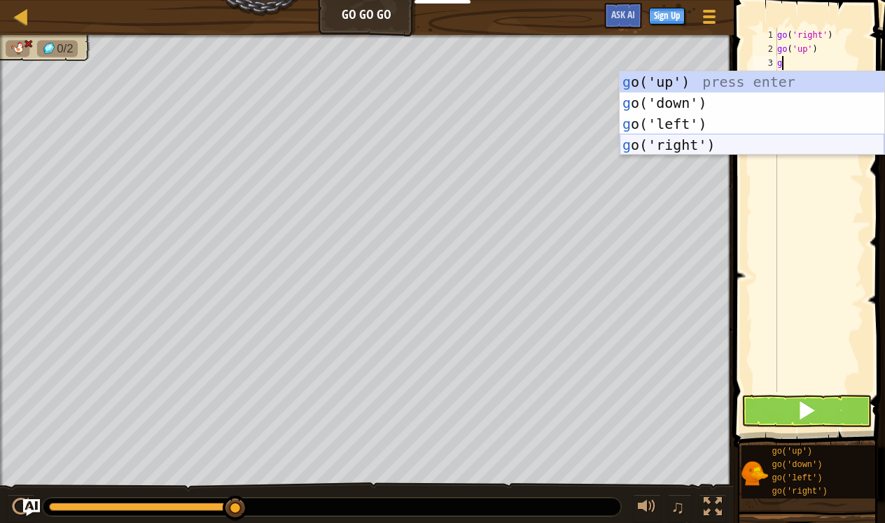
click at [747, 137] on div "g o('up') press enter g o('down') press enter g o('left') press enter g o('righ…" at bounding box center [752, 134] width 265 height 126
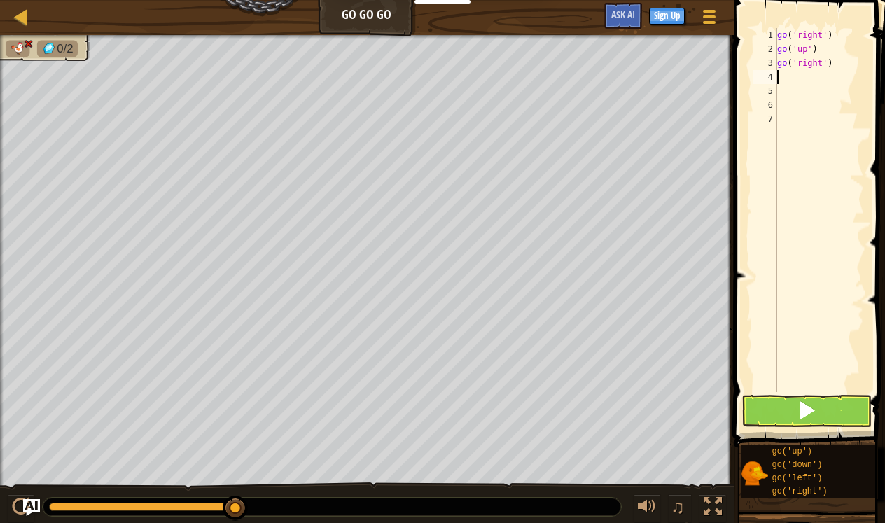
click at [763, 412] on button at bounding box center [807, 411] width 130 height 32
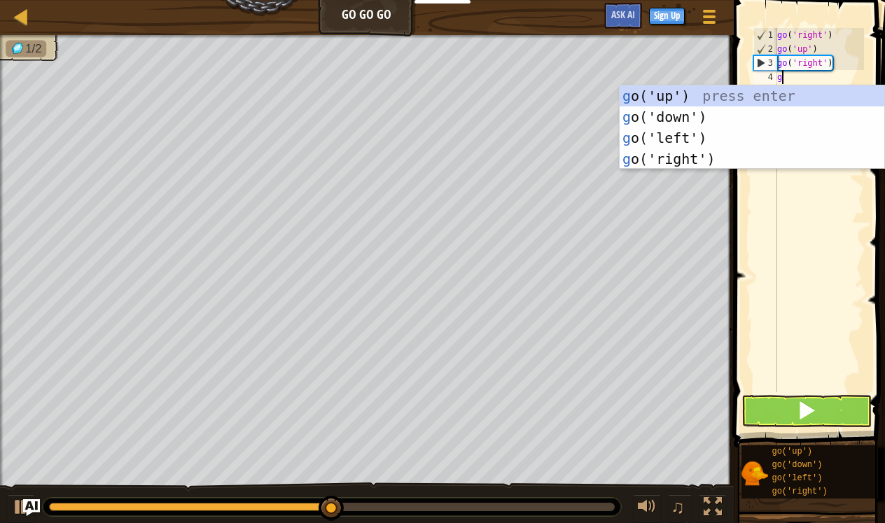
type textarea "go"
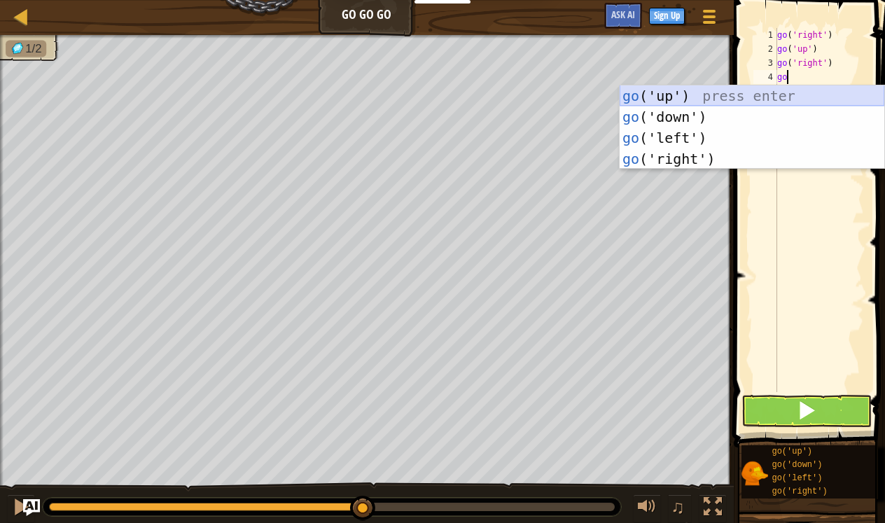
click at [779, 87] on div "go ('up') press enter go ('down') press enter go ('left') press enter go ('righ…" at bounding box center [752, 148] width 265 height 126
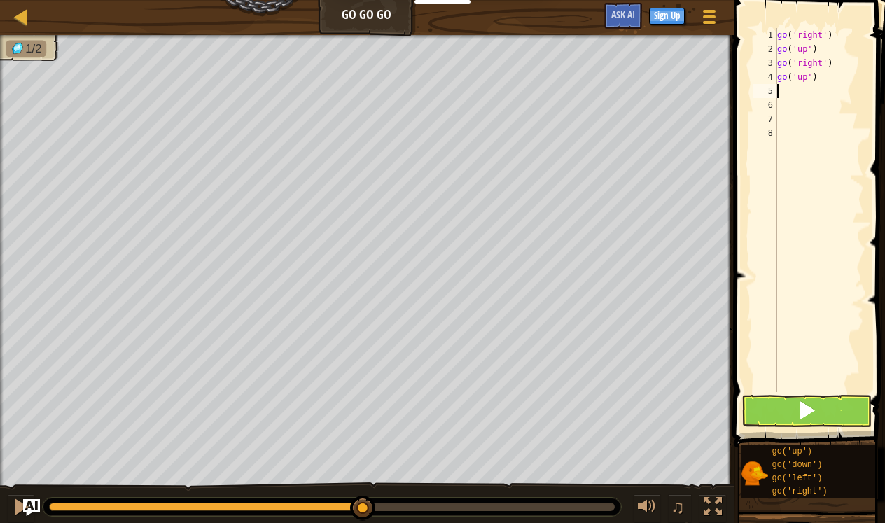
click at [780, 408] on button at bounding box center [807, 411] width 130 height 32
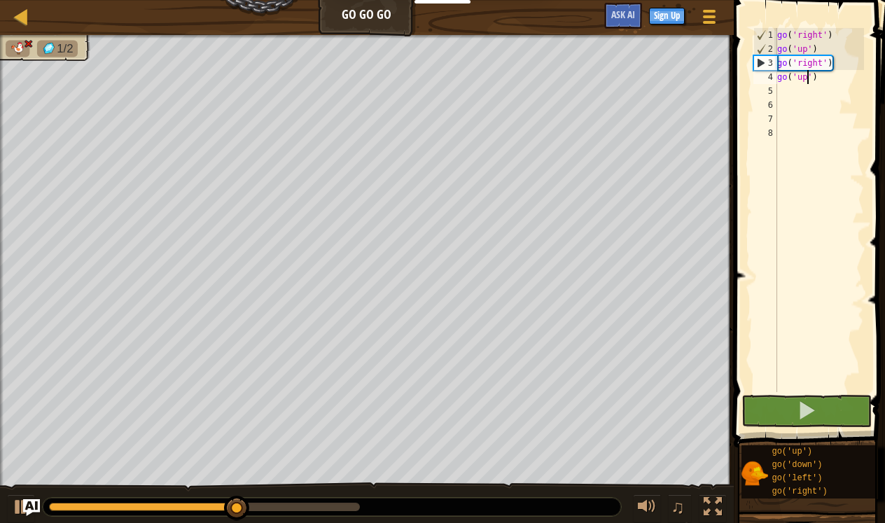
click at [807, 78] on div "go ( 'right' ) go ( 'up' ) go ( 'right' ) go ( 'up' )" at bounding box center [820, 224] width 90 height 392
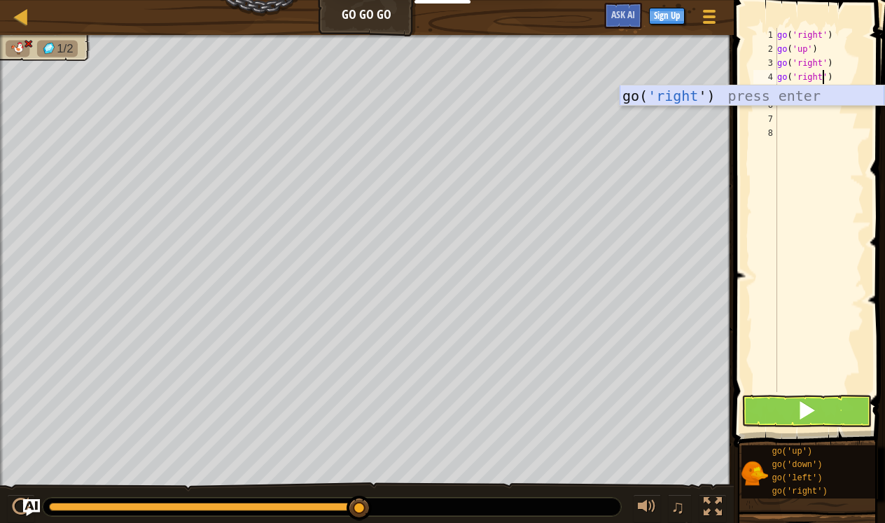
click at [788, 104] on div "go( 'right ') press enter" at bounding box center [752, 116] width 265 height 63
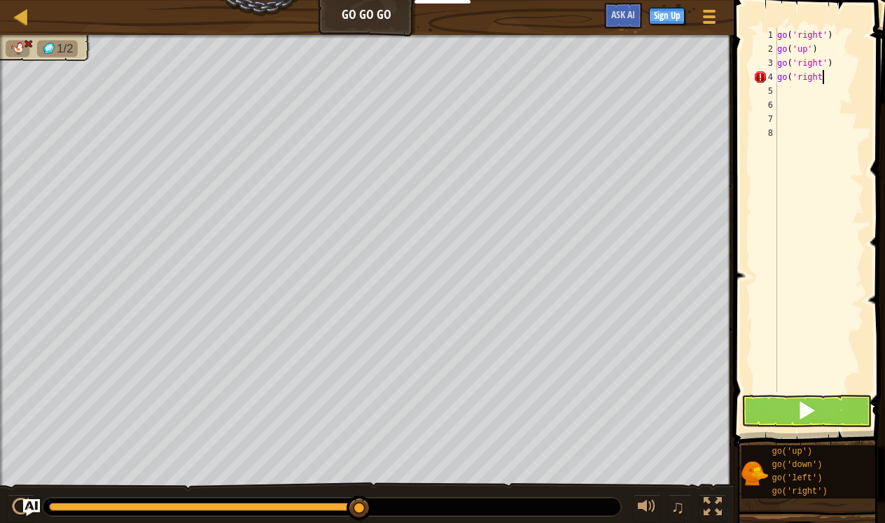
scroll to position [6, 4]
type textarea "go('right')"
click at [794, 412] on button at bounding box center [807, 411] width 130 height 32
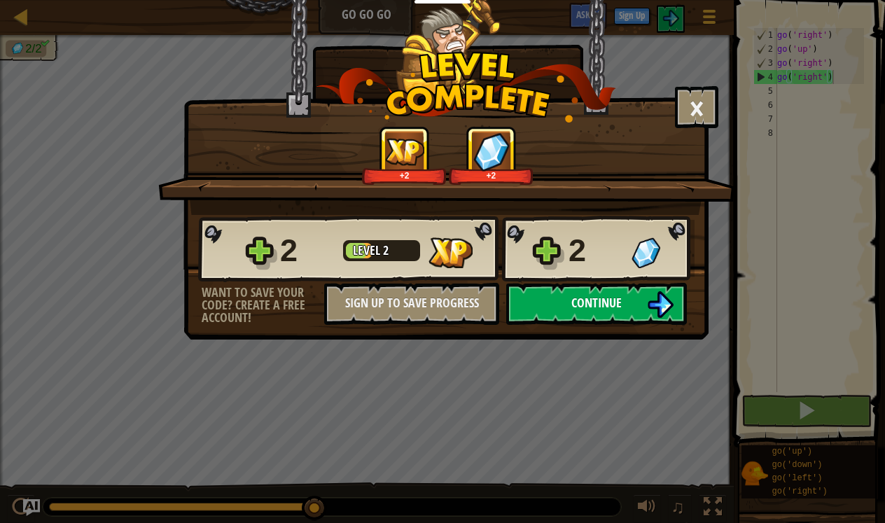
click at [592, 310] on span "Continue" at bounding box center [596, 303] width 50 height 18
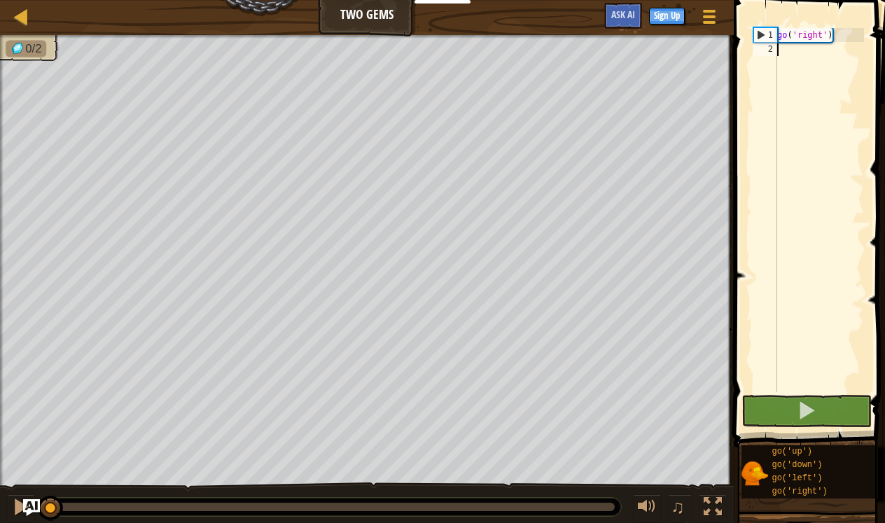
type textarea "go"
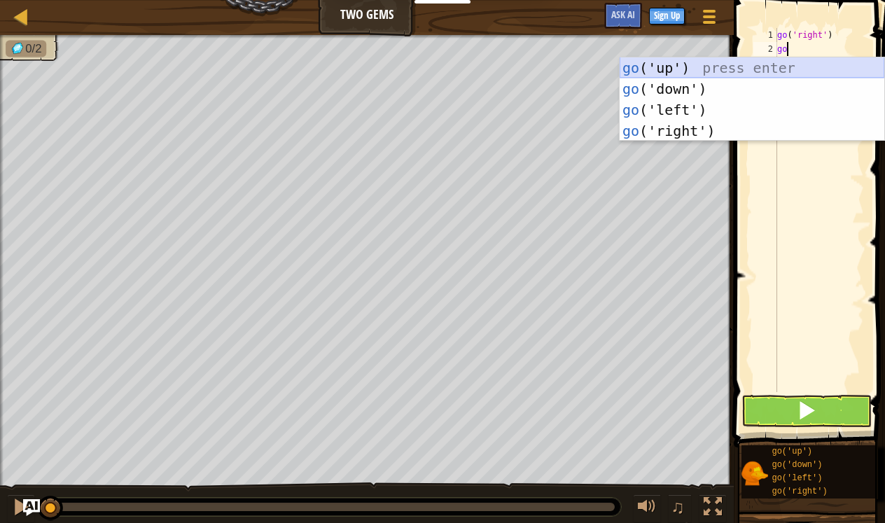
click at [782, 67] on div "go ('up') press enter go ('down') press enter go ('left') press enter go ('righ…" at bounding box center [752, 120] width 265 height 126
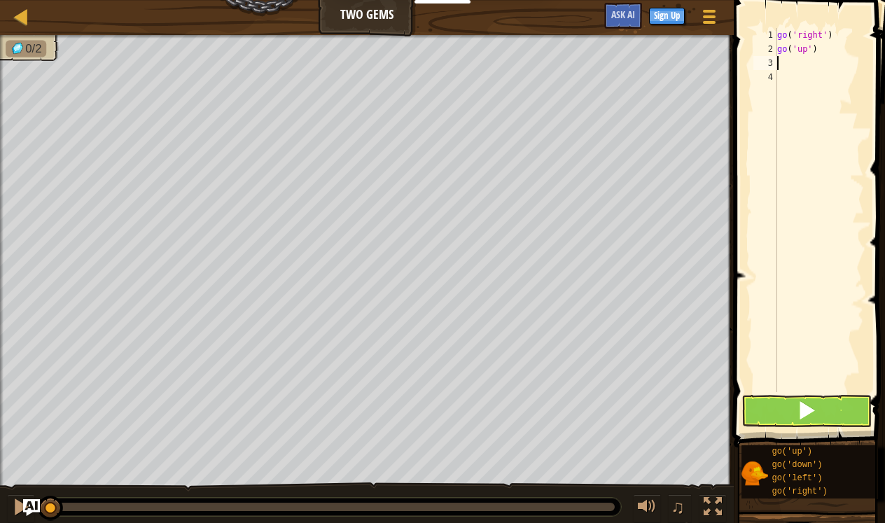
type textarea "go"
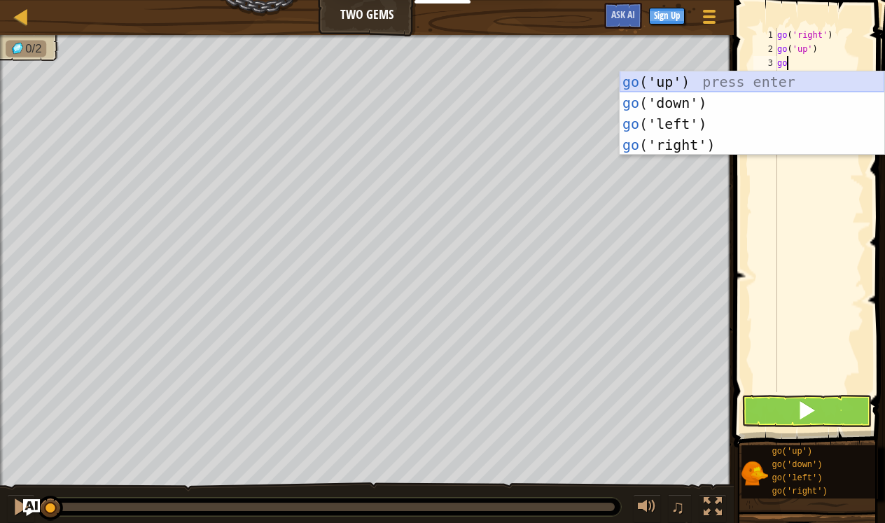
click at [702, 91] on div "go ('up') press enter go ('down') press enter go ('left') press enter go ('righ…" at bounding box center [752, 134] width 265 height 126
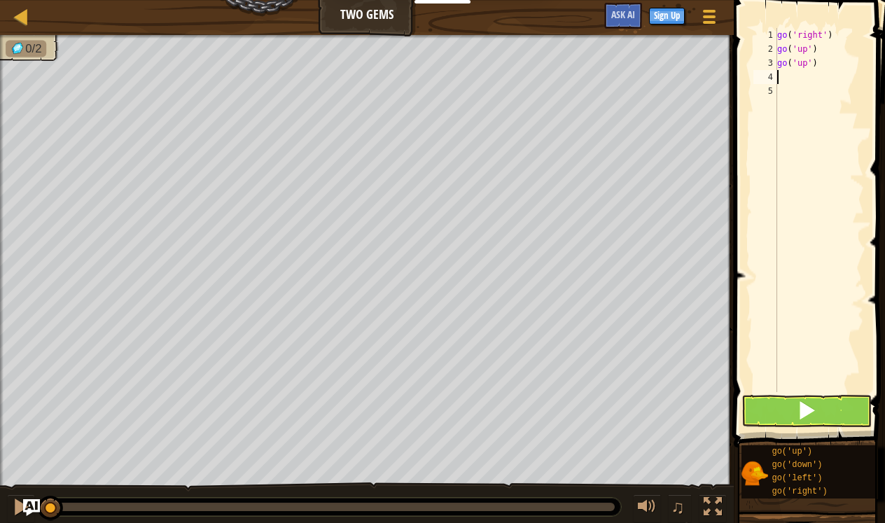
type textarea "go"
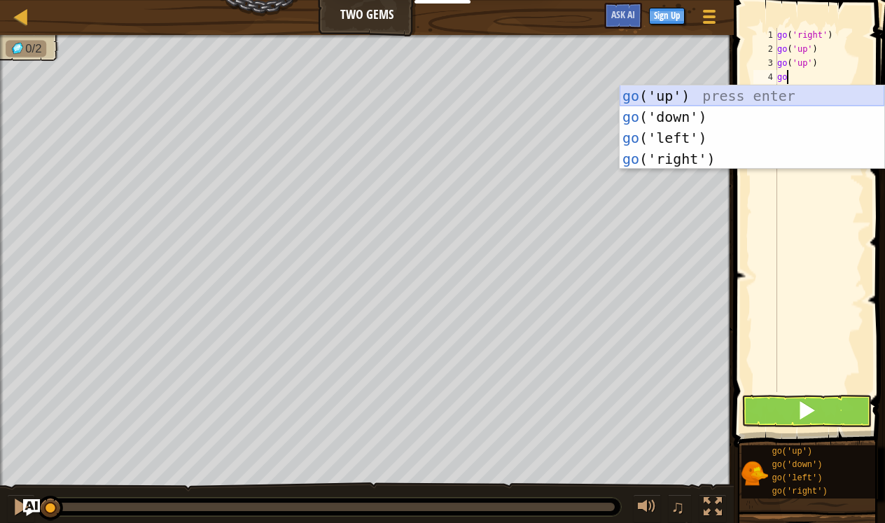
click at [749, 95] on div "go ('up') press enter go ('down') press enter go ('left') press enter go ('righ…" at bounding box center [752, 148] width 265 height 126
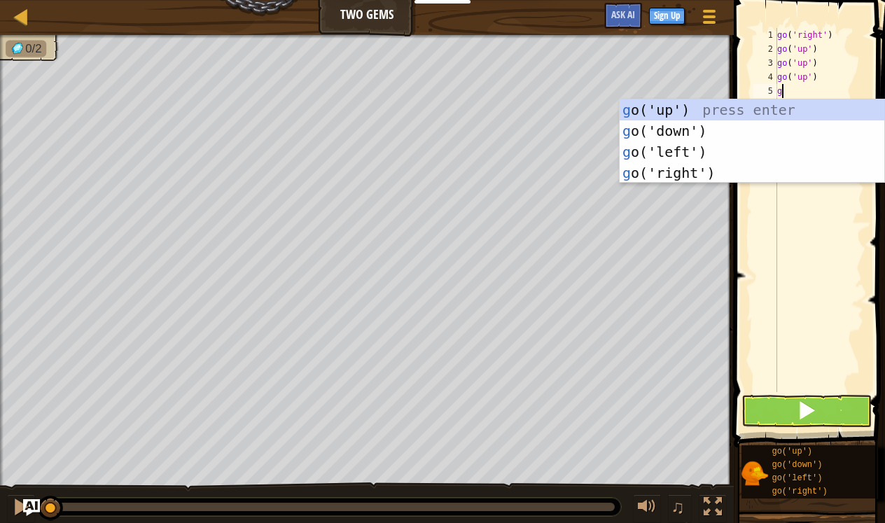
type textarea "go"
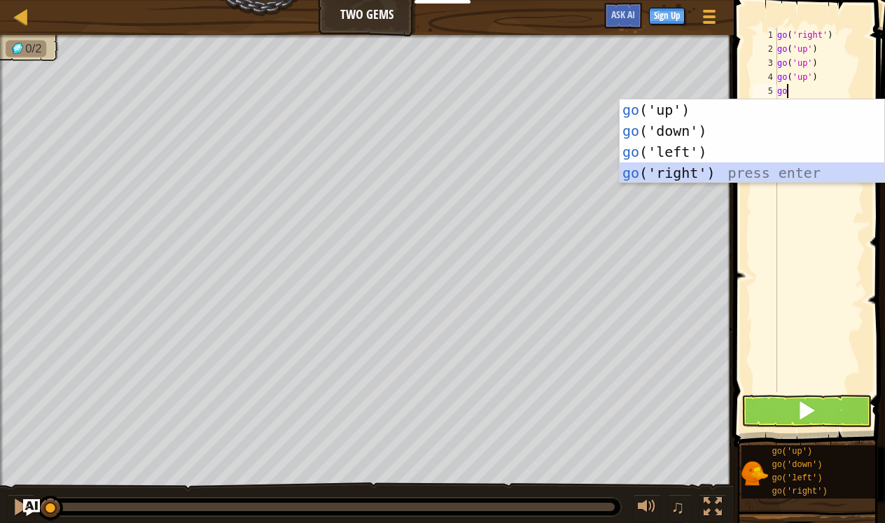
click at [717, 179] on div "go ('up') press enter go ('down') press enter go ('left') press enter go ('righ…" at bounding box center [752, 162] width 265 height 126
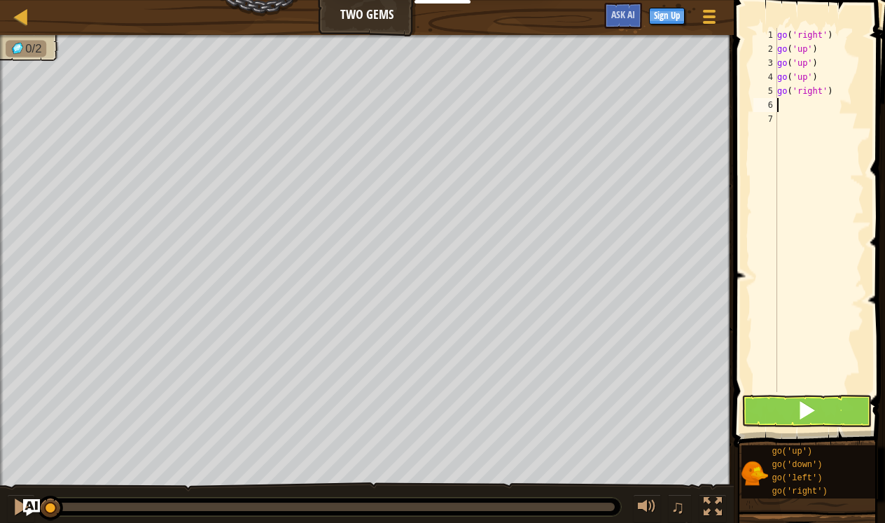
type textarea "go"
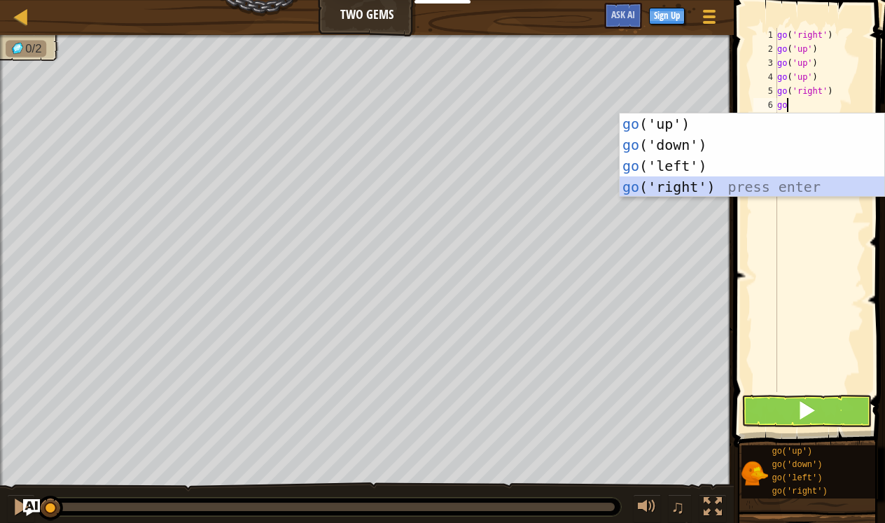
click at [719, 191] on div "go ('up') press enter go ('down') press enter go ('left') press enter go ('righ…" at bounding box center [752, 176] width 265 height 126
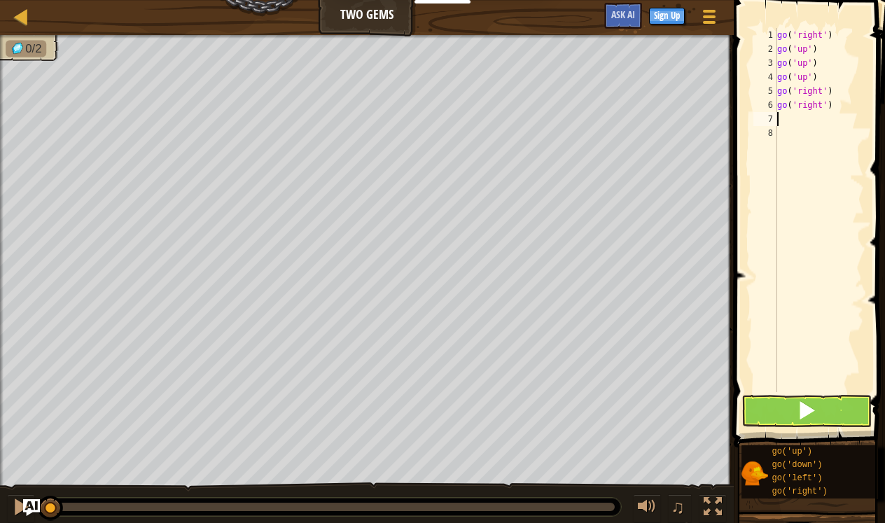
type textarea "go"
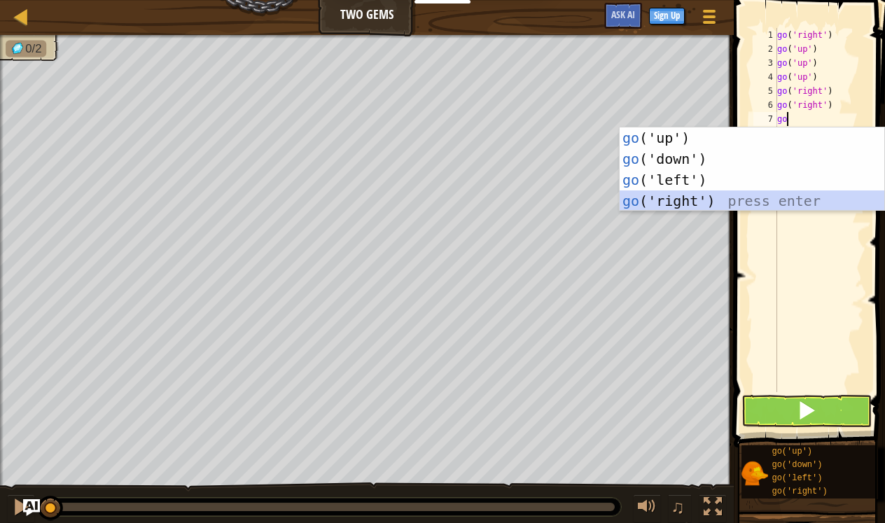
click at [705, 201] on div "go ('up') press enter go ('down') press enter go ('left') press enter go ('righ…" at bounding box center [752, 190] width 265 height 126
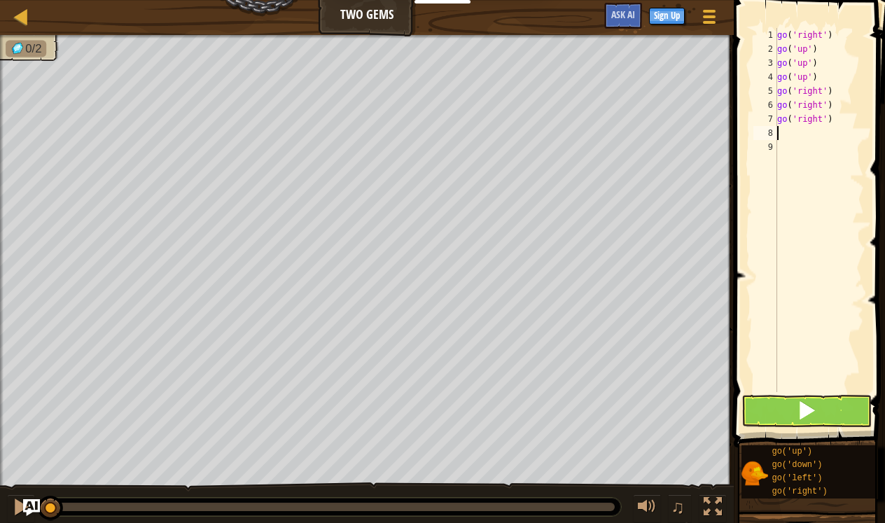
click at [785, 398] on button at bounding box center [807, 411] width 130 height 32
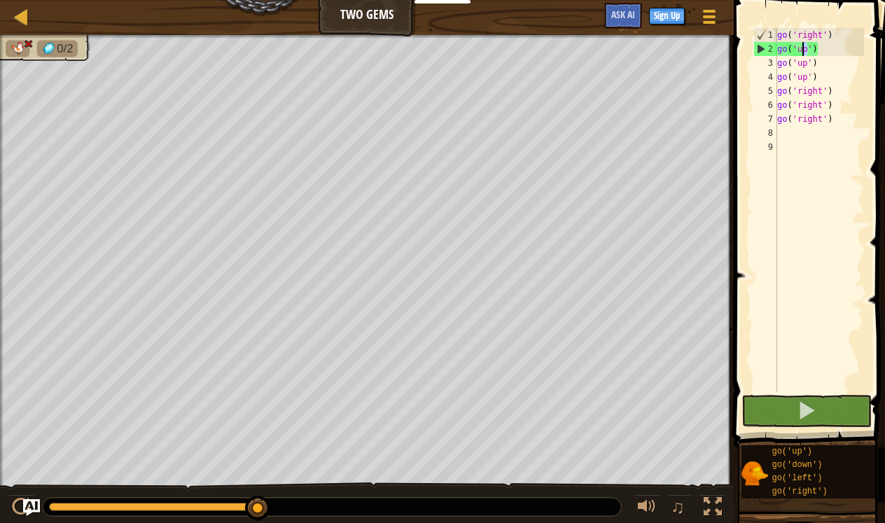
drag, startPoint x: 808, startPoint y: 48, endPoint x: 800, endPoint y: 48, distance: 7.7
click at [800, 48] on div "go ( 'right' ) go ( 'up' ) go ( 'up' ) go ( 'up' ) go ( 'right' ) go ( 'right' …" at bounding box center [820, 224] width 90 height 392
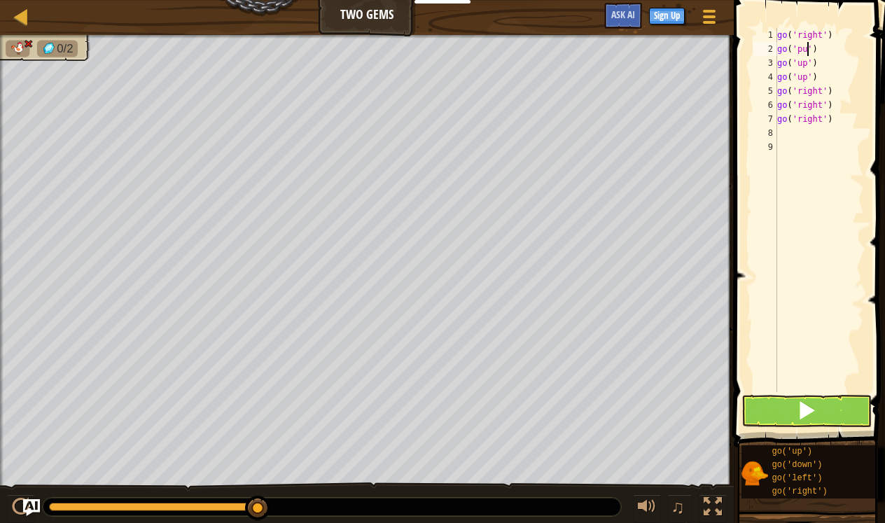
click at [805, 48] on div "go ( 'right' ) go ( 'pu' ) go ( 'up' ) go ( 'up' ) go ( 'right' ) go ( 'right' …" at bounding box center [820, 224] width 90 height 392
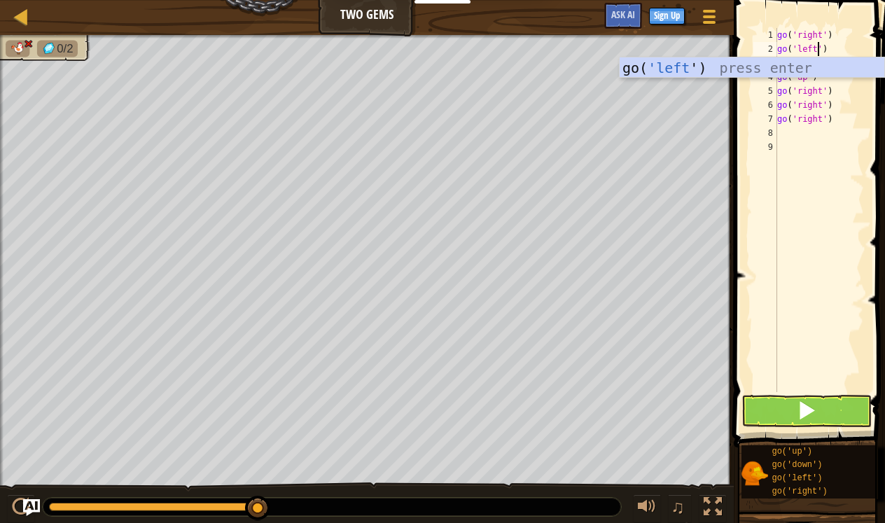
scroll to position [6, 3]
click at [788, 69] on div "go( 'left ') press enter" at bounding box center [752, 88] width 265 height 63
type textarea "go('left')"
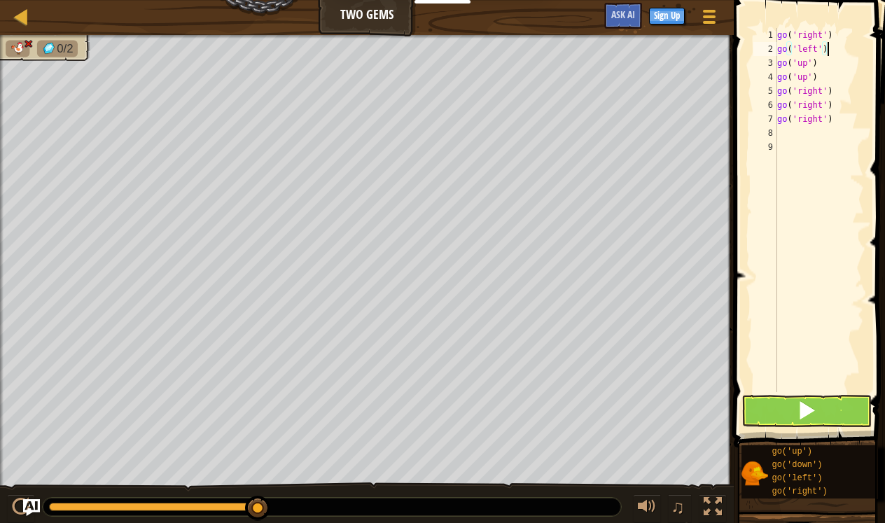
scroll to position [6, 0]
type textarea "go('left')"
click at [778, 417] on button at bounding box center [807, 411] width 130 height 32
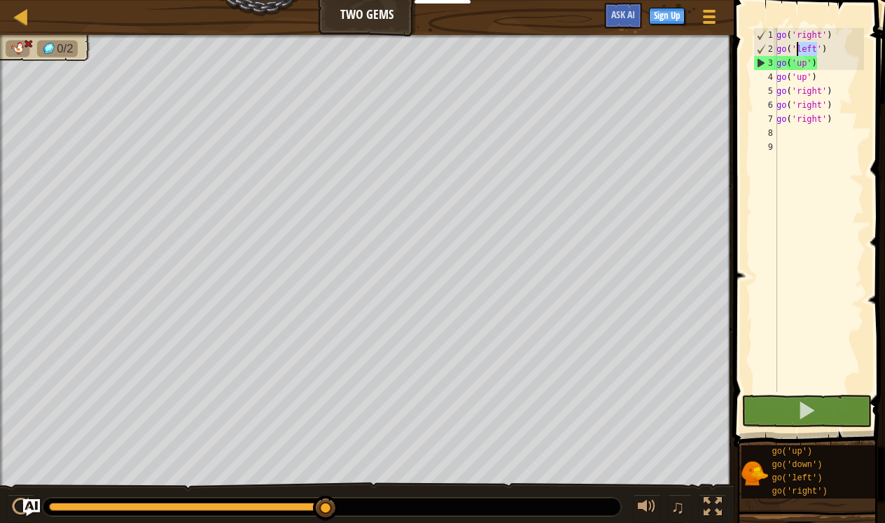
drag, startPoint x: 817, startPoint y: 44, endPoint x: 799, endPoint y: 44, distance: 17.5
click at [799, 44] on div "go ( 'right' ) go ( 'left' ) go ( 'up' ) go ( 'up' ) go ( 'right' ) go ( 'right…" at bounding box center [819, 224] width 90 height 392
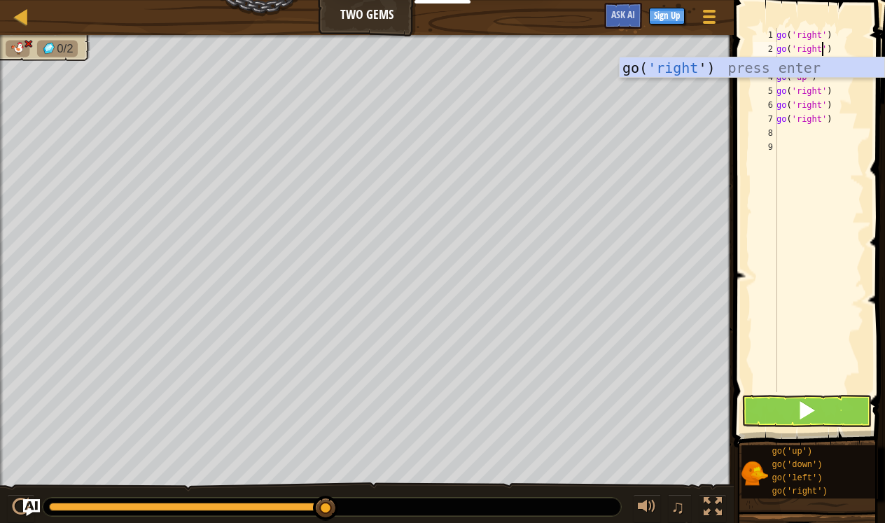
scroll to position [6, 4]
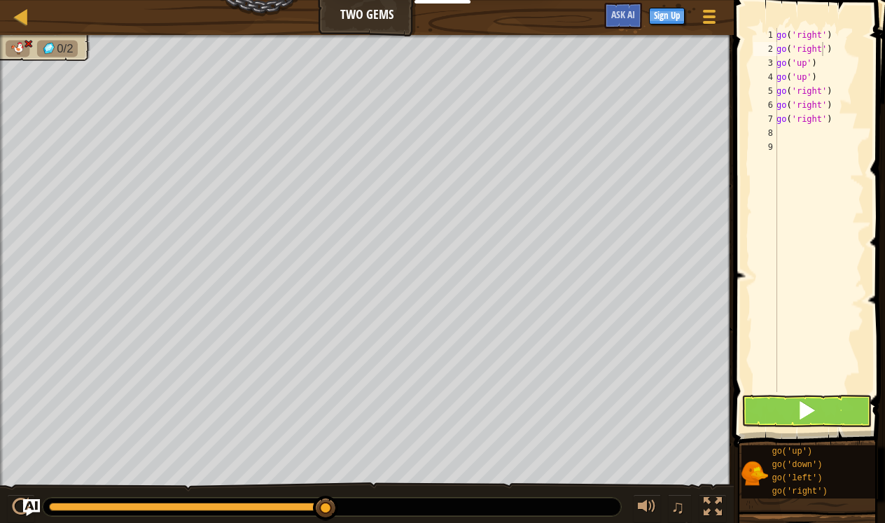
click at [768, 410] on button at bounding box center [807, 411] width 130 height 32
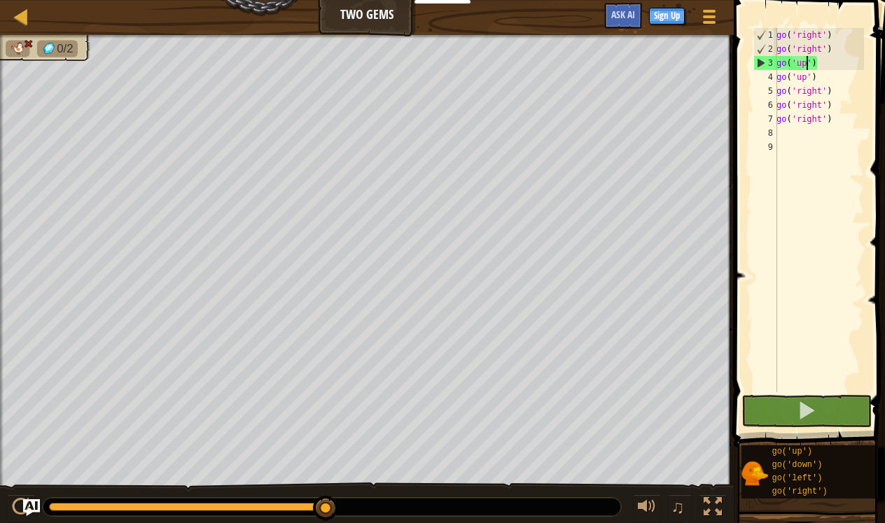
click at [805, 62] on div "go ( 'right' ) go ( 'right' ) go ( 'up' ) go ( 'up' ) go ( 'right' ) go ( 'righ…" at bounding box center [819, 224] width 90 height 392
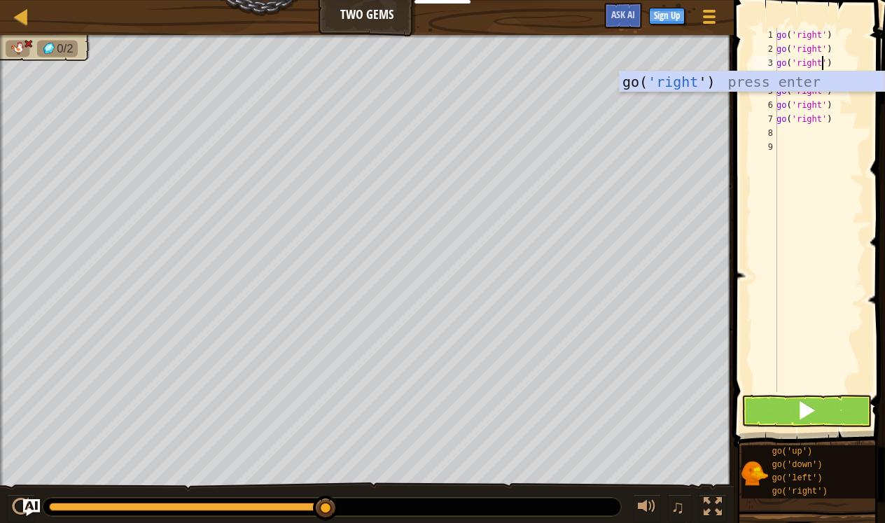
click at [800, 410] on span at bounding box center [807, 411] width 20 height 20
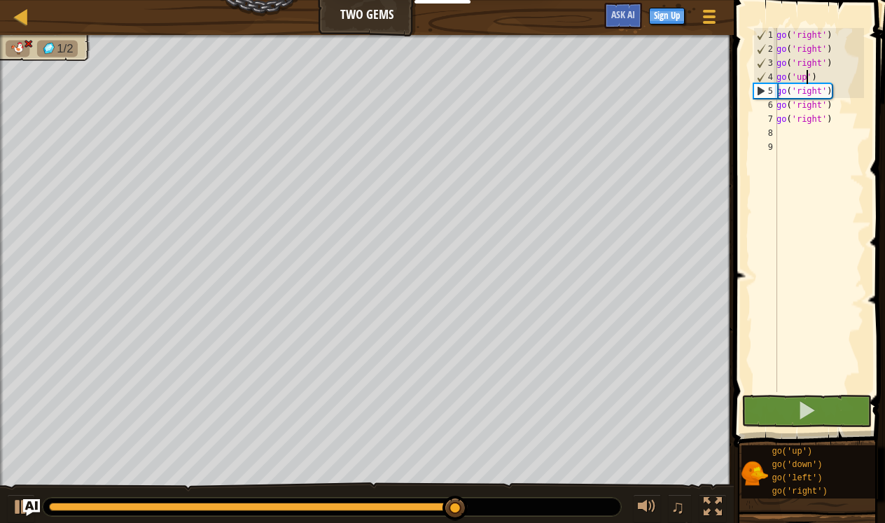
click at [806, 76] on div "go ( 'right' ) go ( 'right' ) go ( 'right' ) go ( 'up' ) go ( 'right' ) go ( 'r…" at bounding box center [819, 224] width 90 height 392
type textarea "go('up')"
drag, startPoint x: 826, startPoint y: 79, endPoint x: 777, endPoint y: 77, distance: 49.1
click at [777, 77] on div "go('up') 1 2 3 4 5 6 7 8 9 go ( 'right' ) go ( 'right' ) go ( 'right' ) go ( 'u…" at bounding box center [807, 210] width 113 height 364
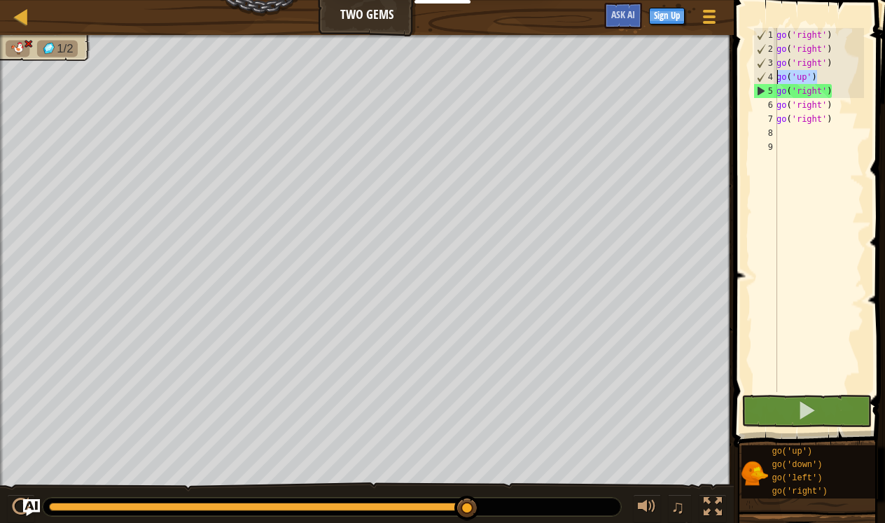
scroll to position [6, 0]
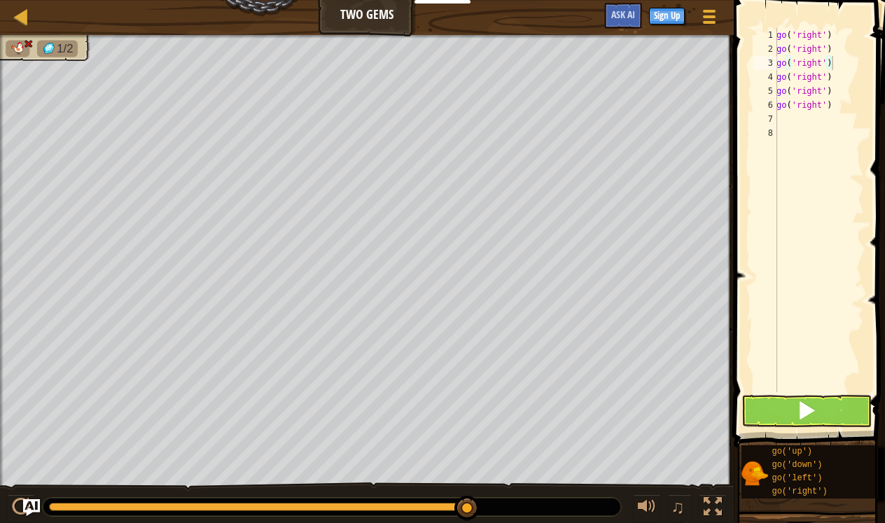
click at [791, 405] on button at bounding box center [807, 411] width 130 height 32
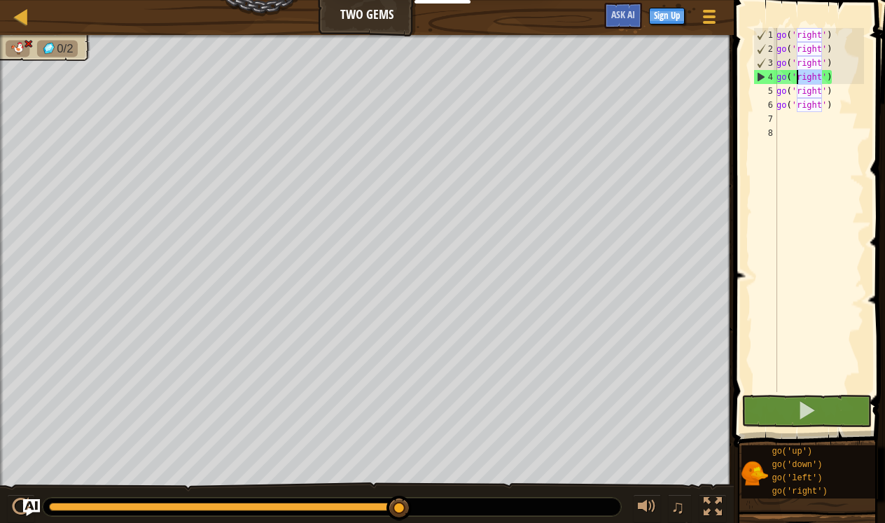
drag, startPoint x: 822, startPoint y: 82, endPoint x: 798, endPoint y: 76, distance: 24.5
click at [798, 76] on div "go ( 'right' ) go ( 'right' ) go ( 'right' ) go ( 'right' ) go ( 'right' ) go (…" at bounding box center [819, 224] width 90 height 392
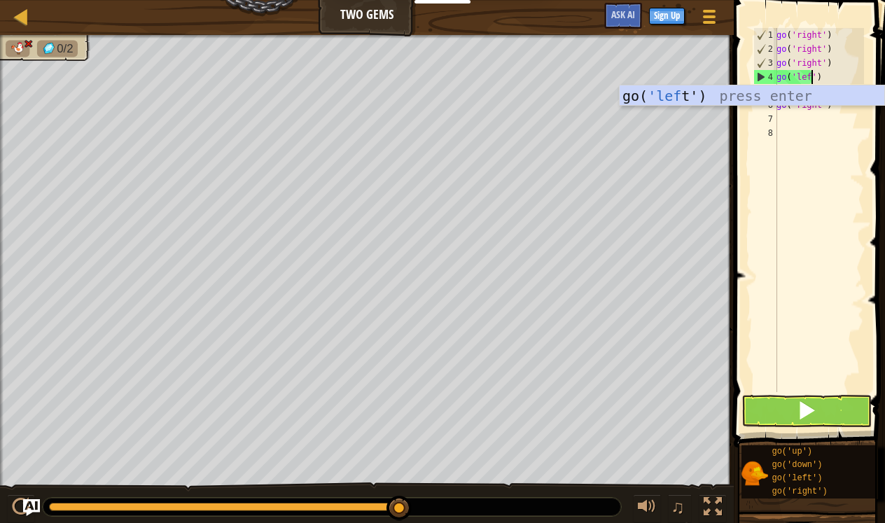
scroll to position [6, 3]
click at [764, 417] on button at bounding box center [807, 411] width 130 height 32
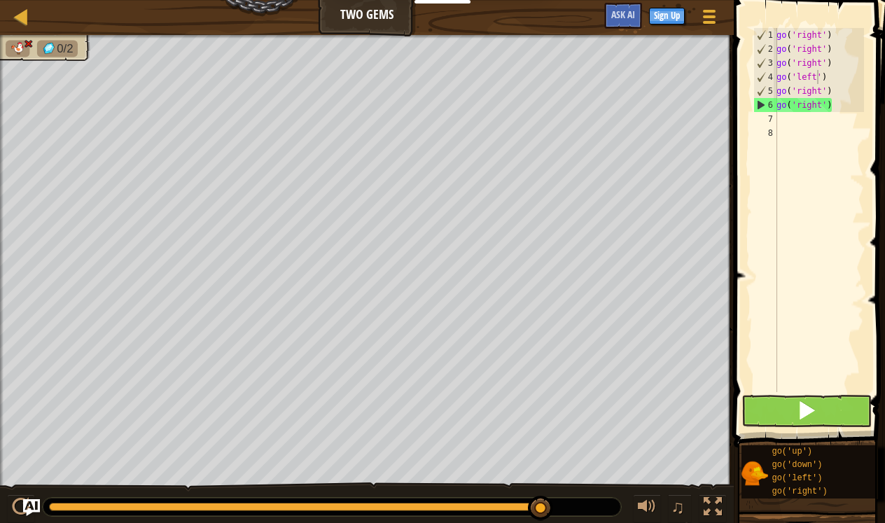
click at [760, 412] on button at bounding box center [807, 411] width 130 height 32
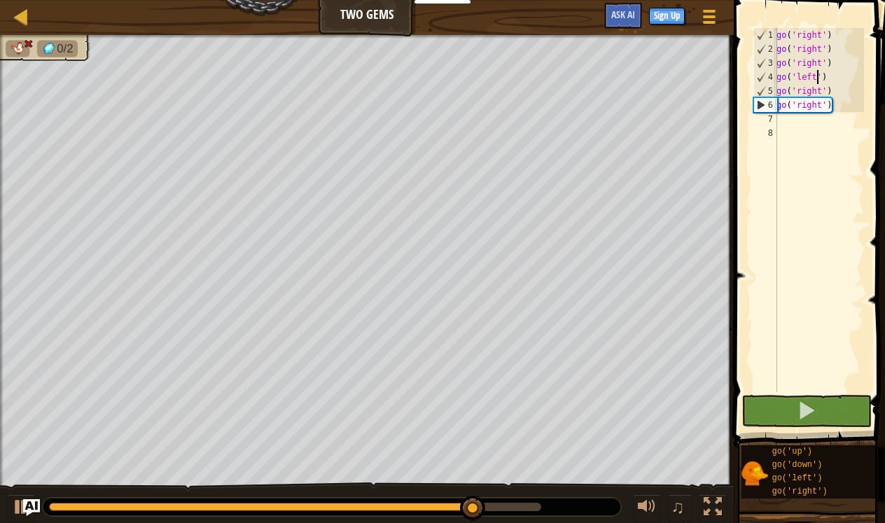
click at [819, 75] on div "go ( 'right' ) go ( 'right' ) go ( 'right' ) go ( 'left' ) go ( 'right' ) go ( …" at bounding box center [819, 224] width 90 height 392
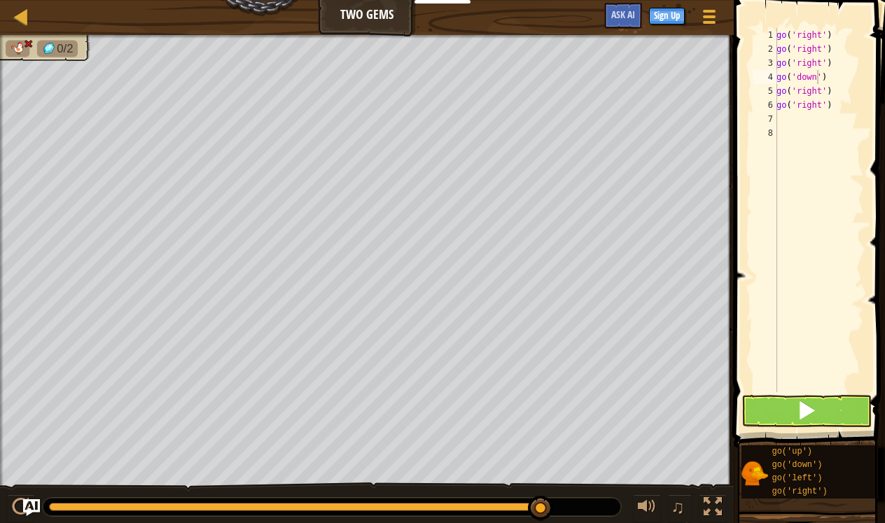
click at [796, 415] on button at bounding box center [807, 411] width 130 height 32
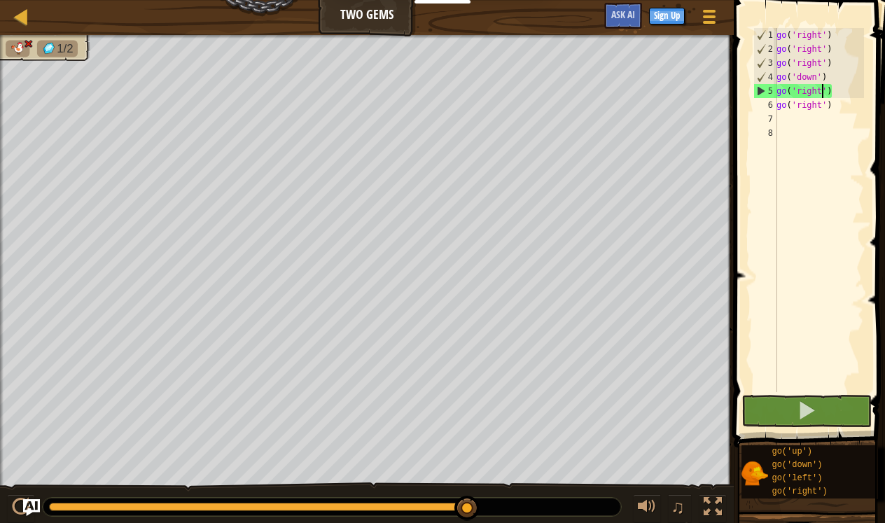
click at [821, 87] on div "go ( 'right' ) go ( 'right' ) go ( 'right' ) go ( 'down' ) go ( 'right' ) go ( …" at bounding box center [819, 224] width 90 height 392
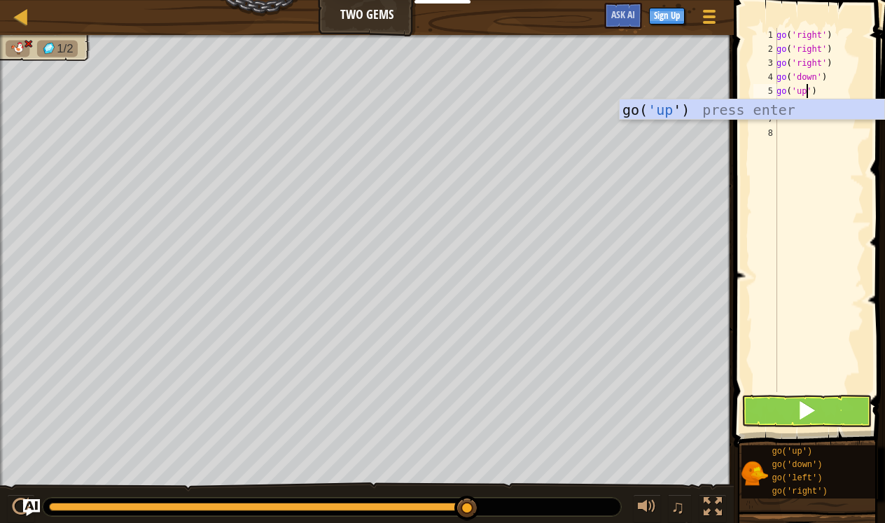
click at [780, 423] on button at bounding box center [807, 411] width 130 height 32
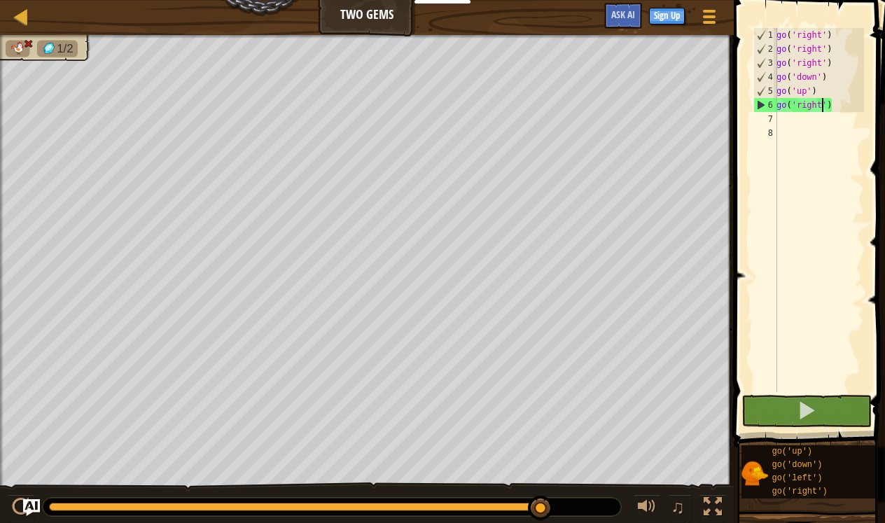
click at [821, 107] on div "go ( 'right' ) go ( 'right' ) go ( 'right' ) go ( 'down' ) go ( 'up' ) go ( 'ri…" at bounding box center [819, 224] width 90 height 392
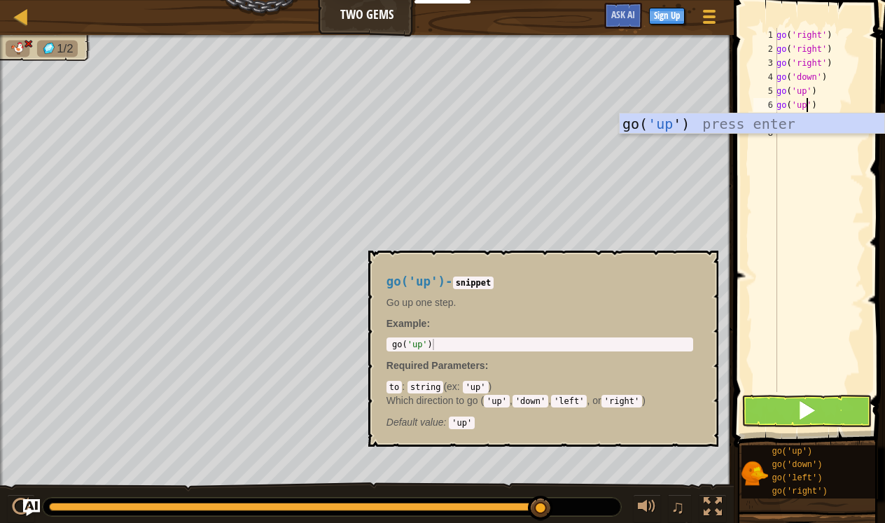
type textarea "go('up')"
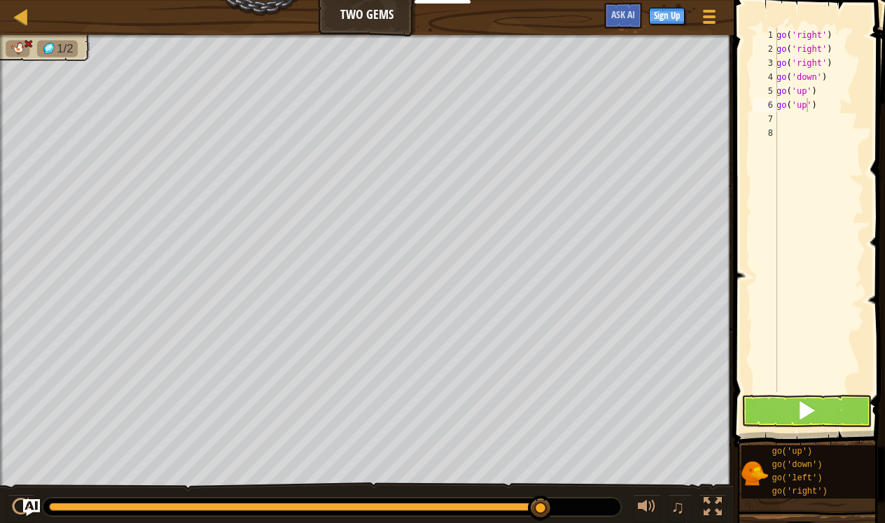
click at [819, 405] on button at bounding box center [807, 411] width 130 height 32
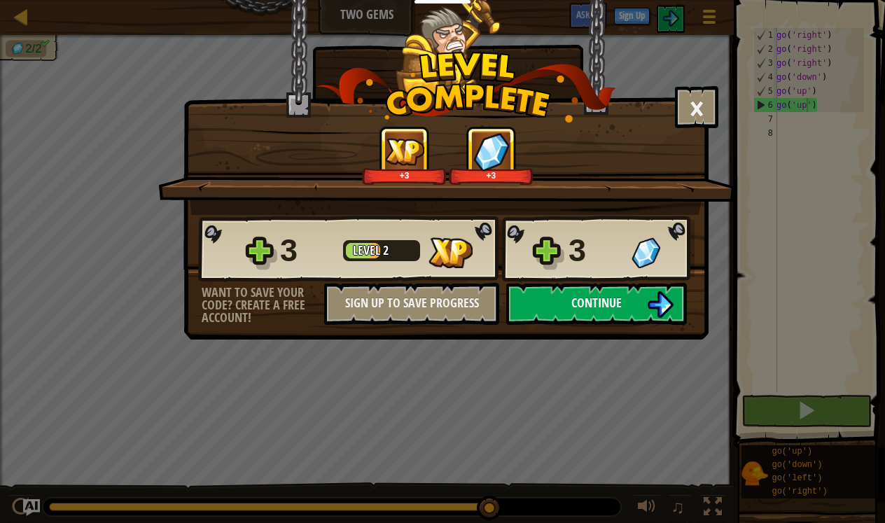
click at [641, 317] on button "Continue" at bounding box center [596, 304] width 181 height 42
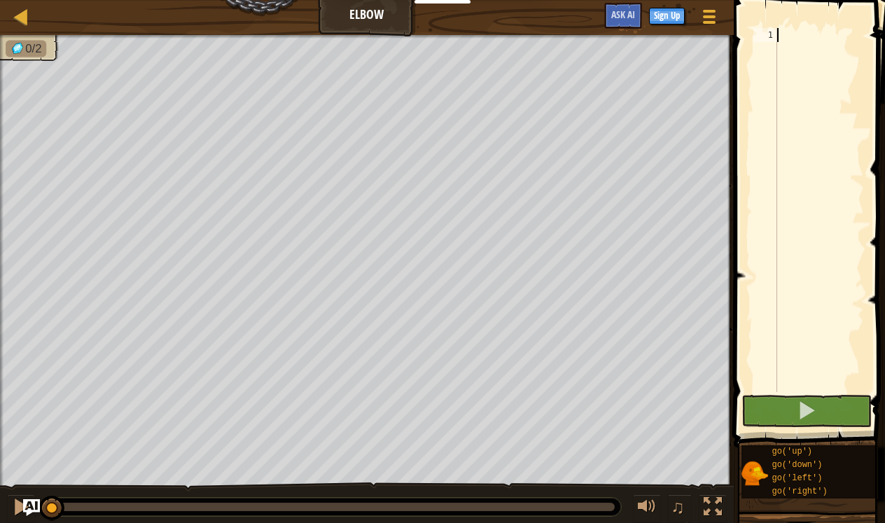
scroll to position [6, 0]
type textarea "go"
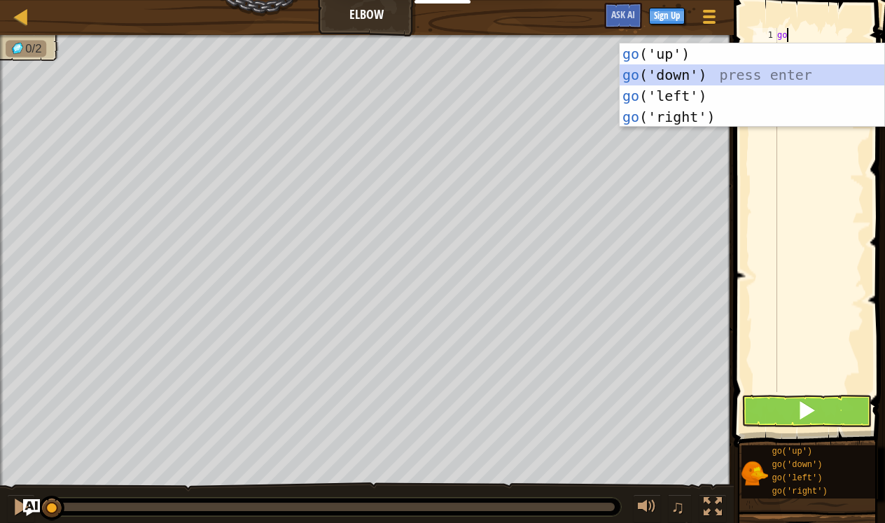
click at [683, 74] on div "go ('up') press enter go ('down') press enter go ('left') press enter go ('righ…" at bounding box center [752, 106] width 265 height 126
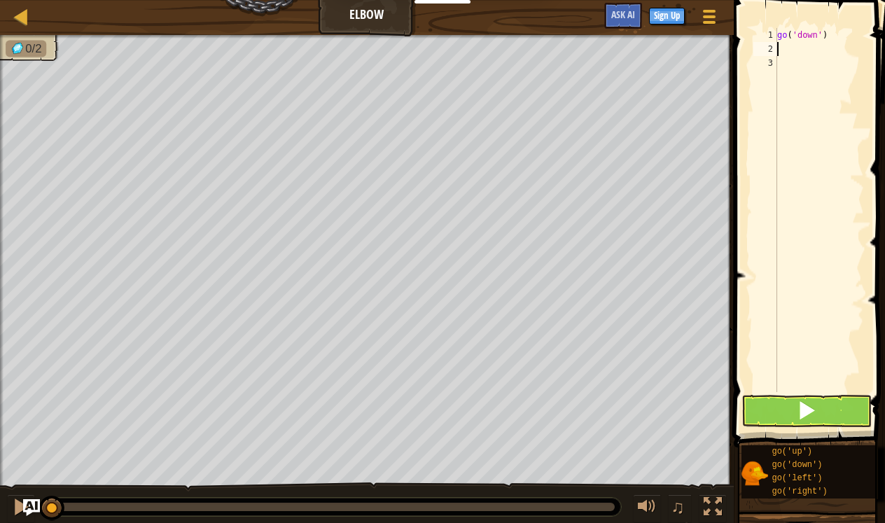
type textarea "g"
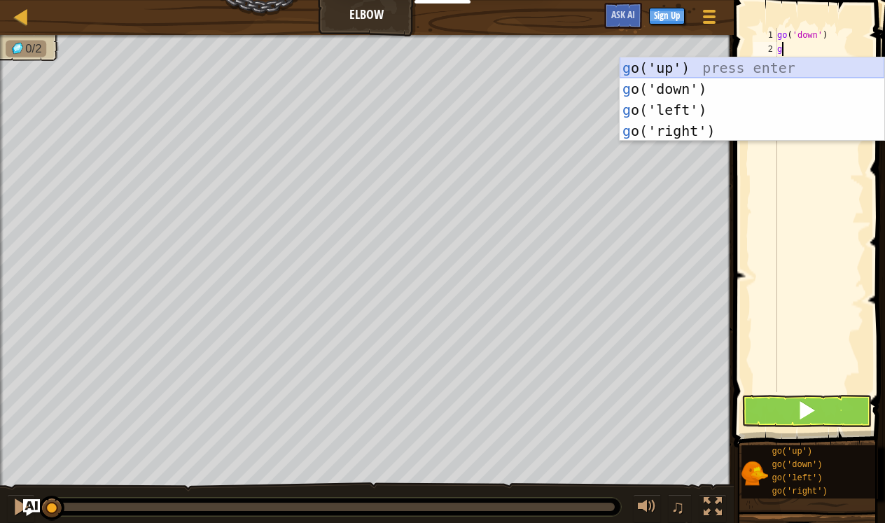
click at [680, 64] on div "g o('up') press enter g o('down') press enter g o('left') press enter g o('righ…" at bounding box center [752, 120] width 265 height 126
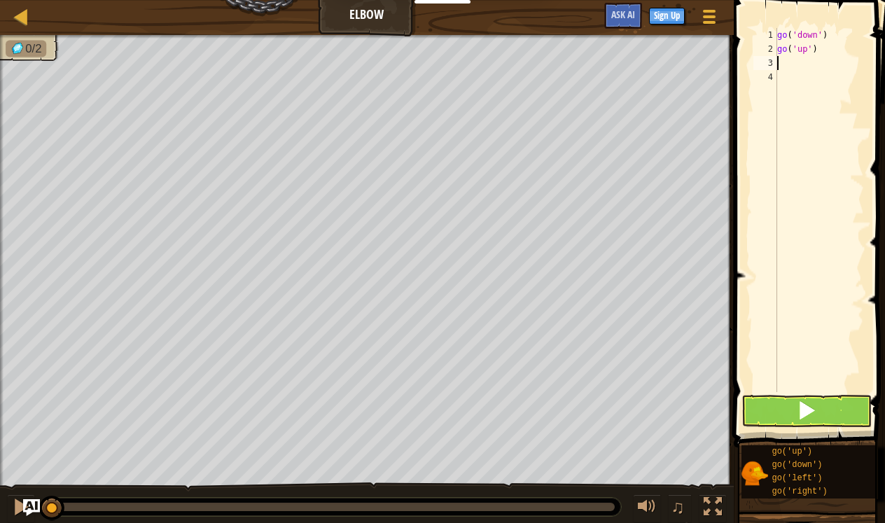
click at [770, 407] on button at bounding box center [807, 411] width 130 height 32
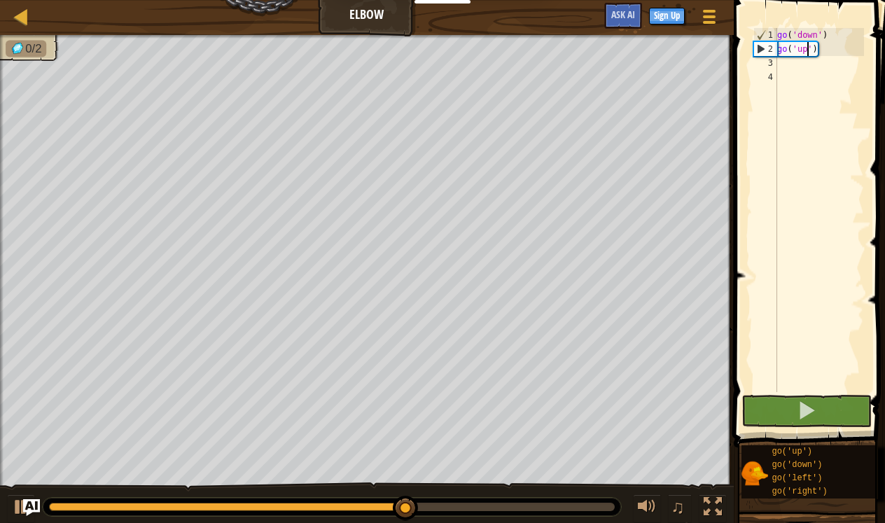
click at [805, 50] on div "go ( 'down' ) go ( 'up' )" at bounding box center [820, 224] width 90 height 392
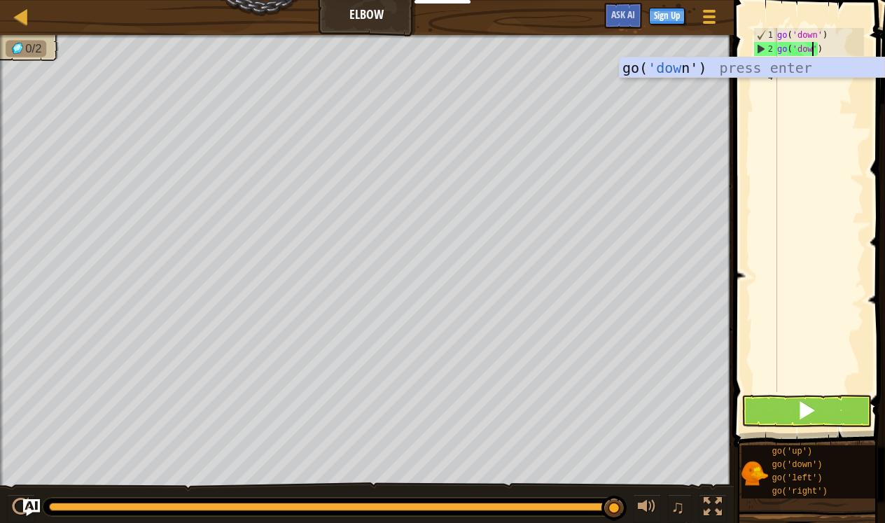
type textarea "go('down')"
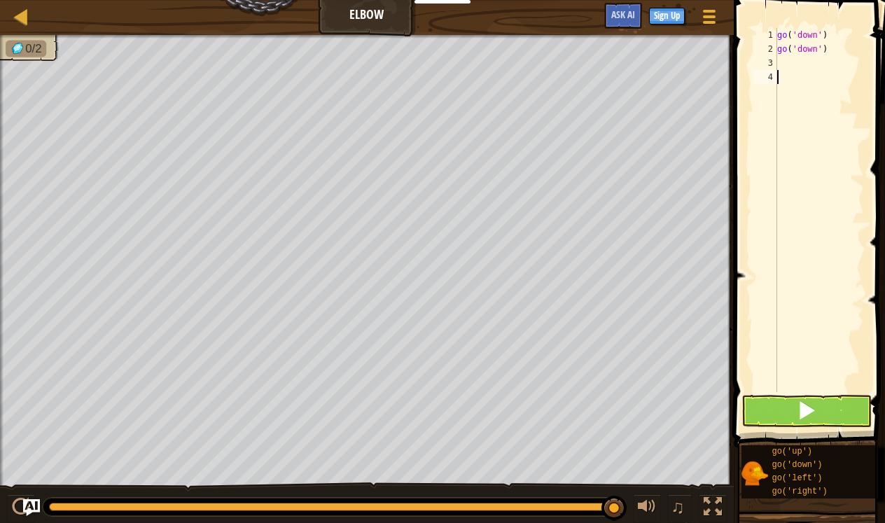
click at [789, 118] on div "go ( 'down' ) go ( 'down' )" at bounding box center [820, 224] width 90 height 392
click at [792, 62] on div "go ( 'down' ) go ( 'down' )" at bounding box center [820, 224] width 90 height 392
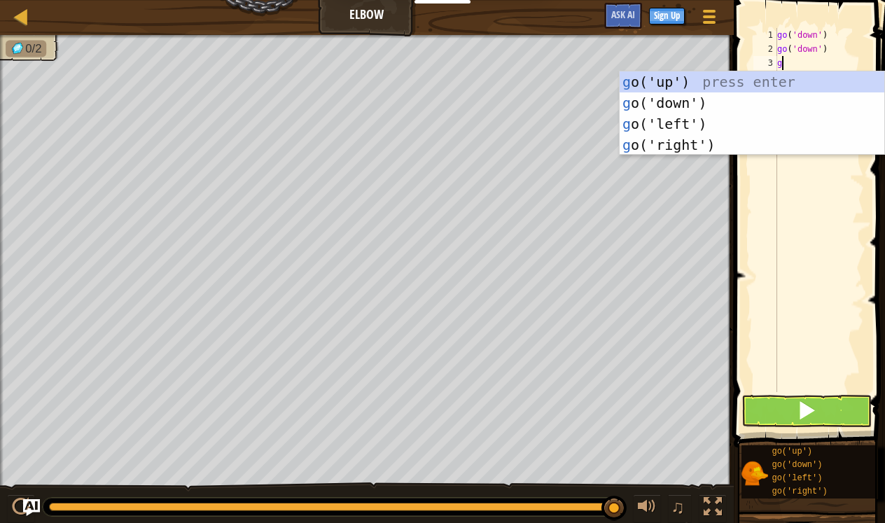
type textarea "go"
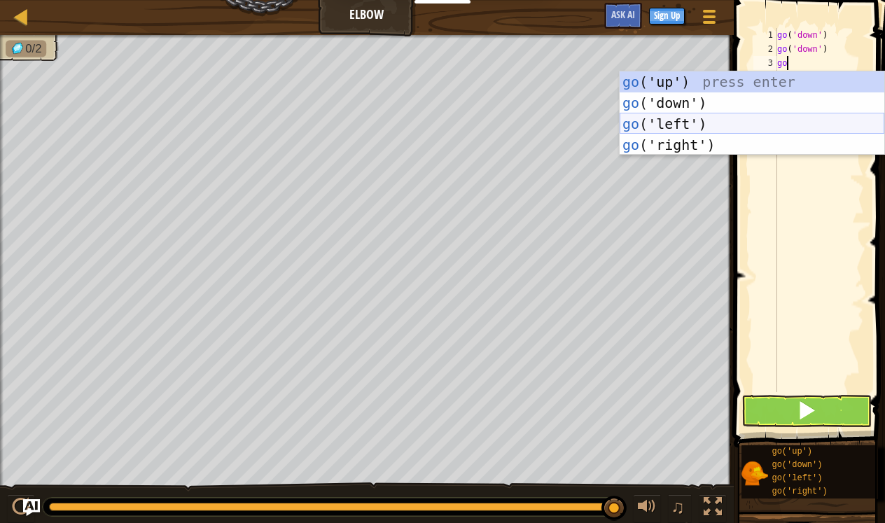
click at [740, 121] on div "go ('up') press enter go ('down') press enter go ('left') press enter go ('righ…" at bounding box center [752, 134] width 265 height 126
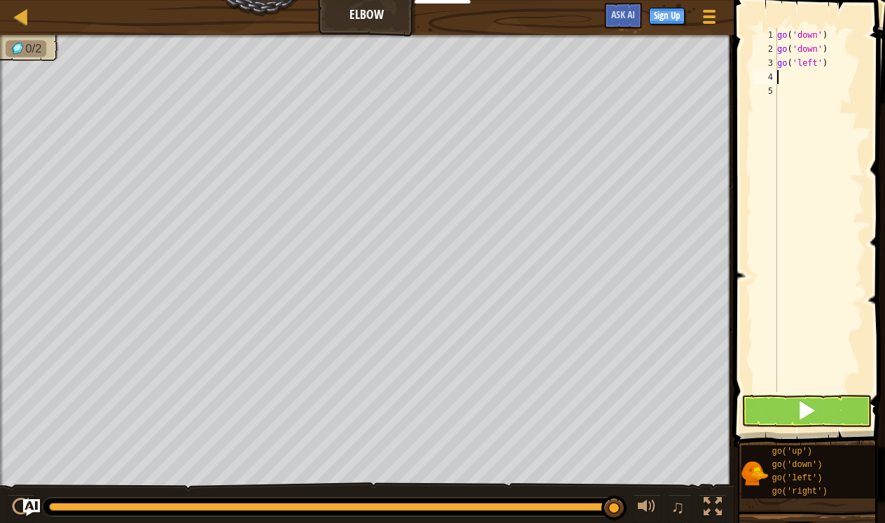
click at [772, 400] on button at bounding box center [807, 411] width 130 height 32
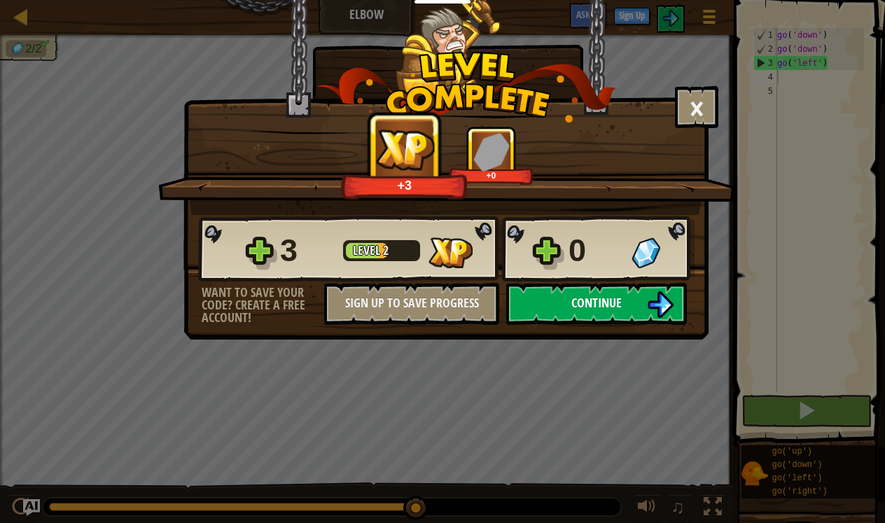
click at [674, 320] on button "Continue" at bounding box center [596, 304] width 181 height 42
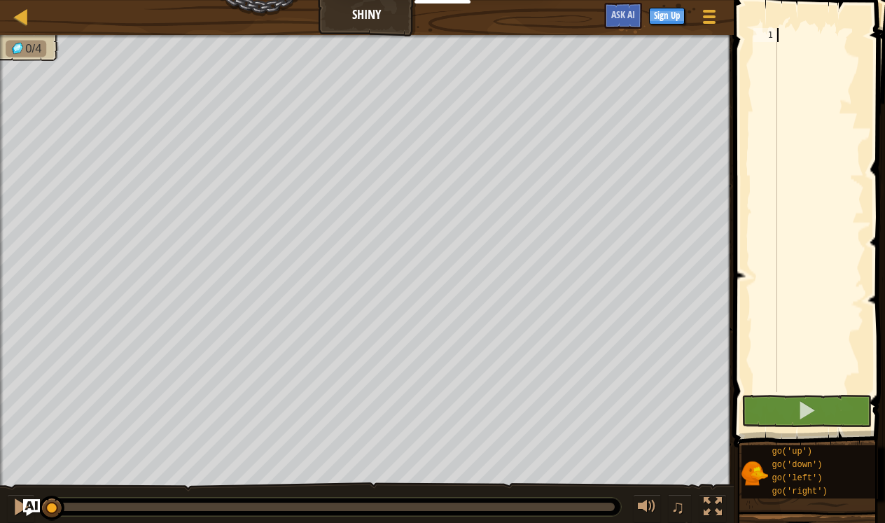
scroll to position [6, 0]
type textarea "go"
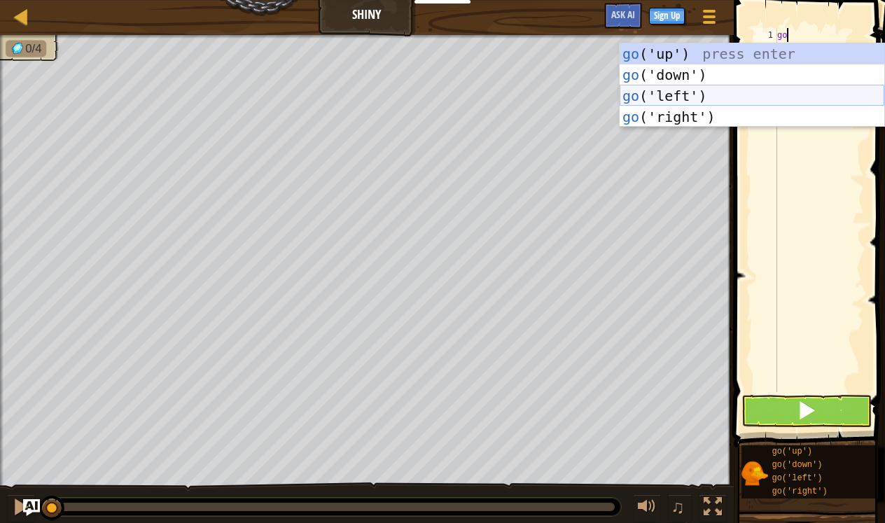
click at [711, 92] on div "go ('up') press enter go ('down') press enter go ('left') press enter go ('righ…" at bounding box center [752, 106] width 265 height 126
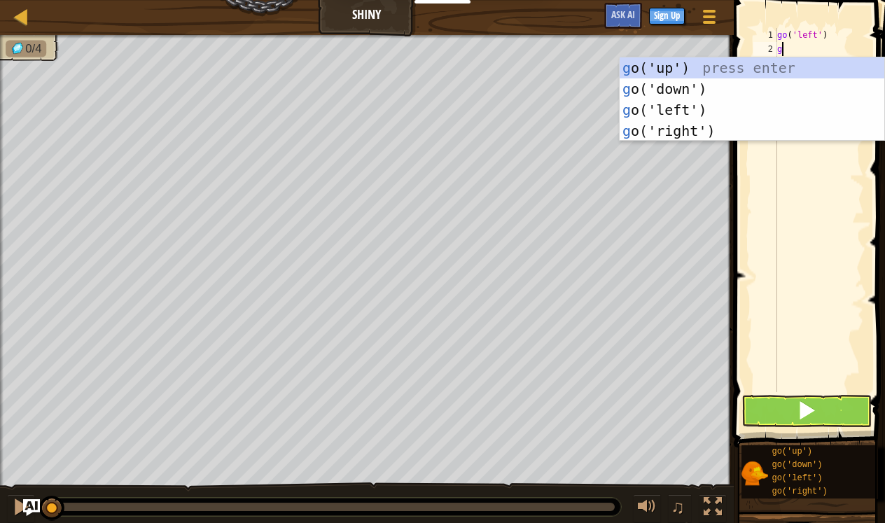
type textarea "go"
click at [675, 88] on div "go ('up') press enter go ('down') press enter go ('left') press enter go ('righ…" at bounding box center [752, 120] width 265 height 126
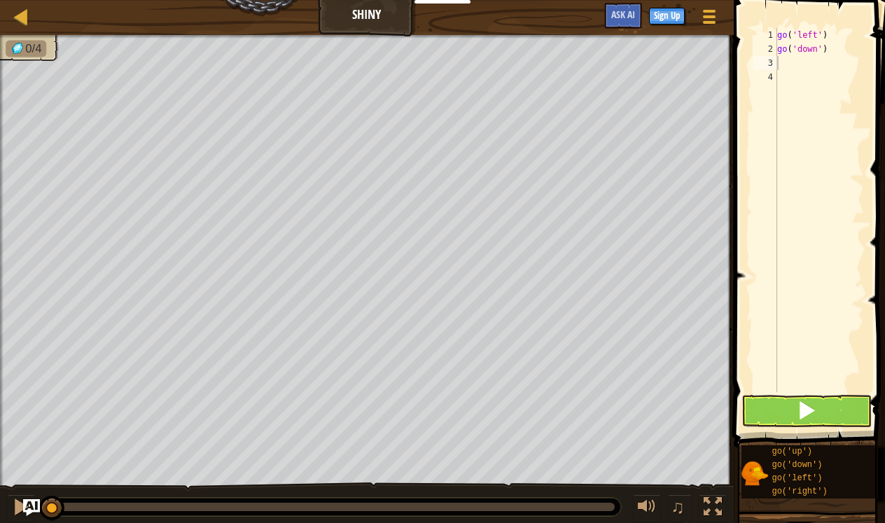
click at [763, 424] on button at bounding box center [807, 411] width 130 height 32
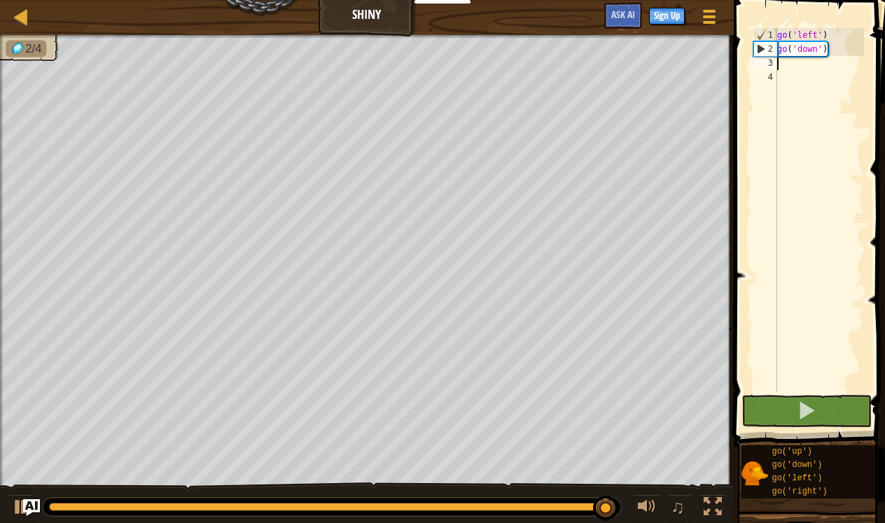
type textarea "go"
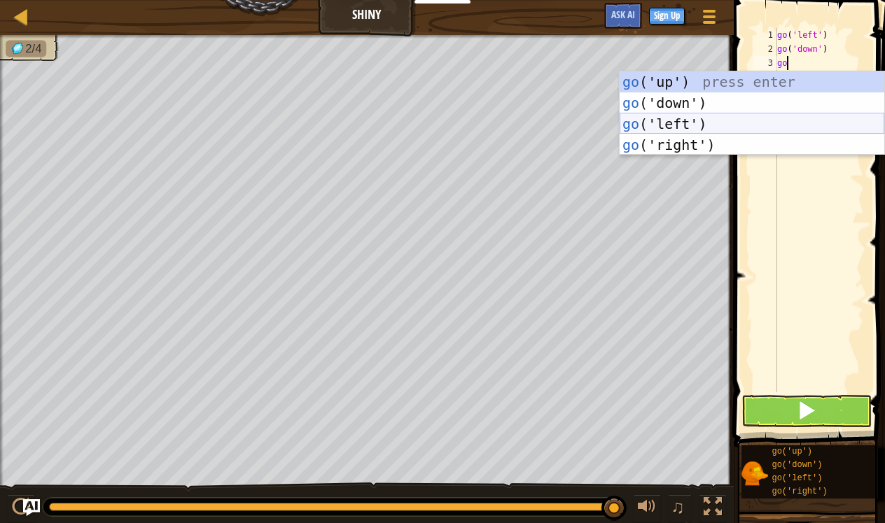
click at [711, 118] on div "go ('up') press enter go ('down') press enter go ('left') press enter go ('righ…" at bounding box center [752, 134] width 265 height 126
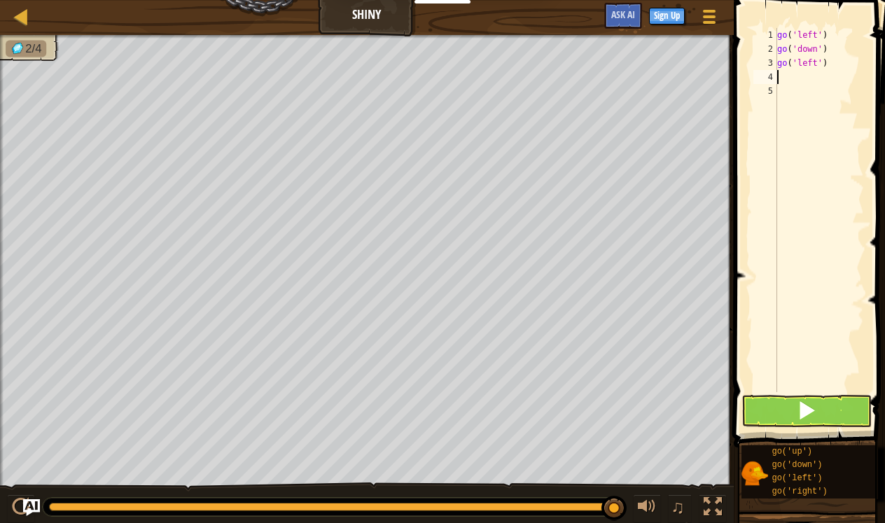
type textarea "go"
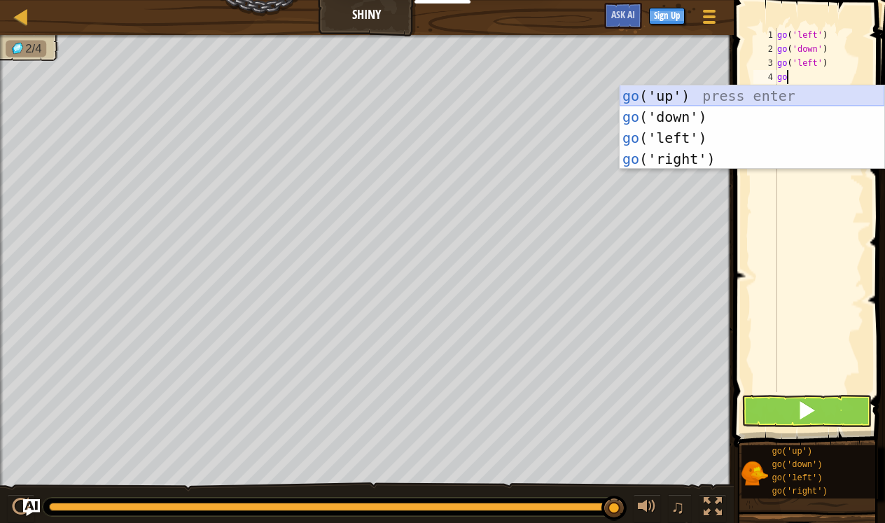
click at [700, 89] on div "go ('up') press enter go ('down') press enter go ('left') press enter go ('righ…" at bounding box center [752, 148] width 265 height 126
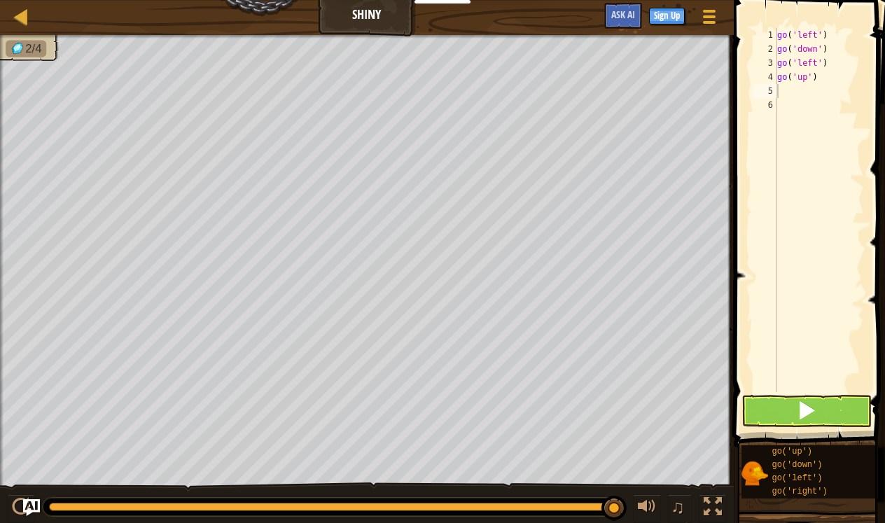
click at [768, 415] on button at bounding box center [807, 411] width 130 height 32
